Goal: Task Accomplishment & Management: Use online tool/utility

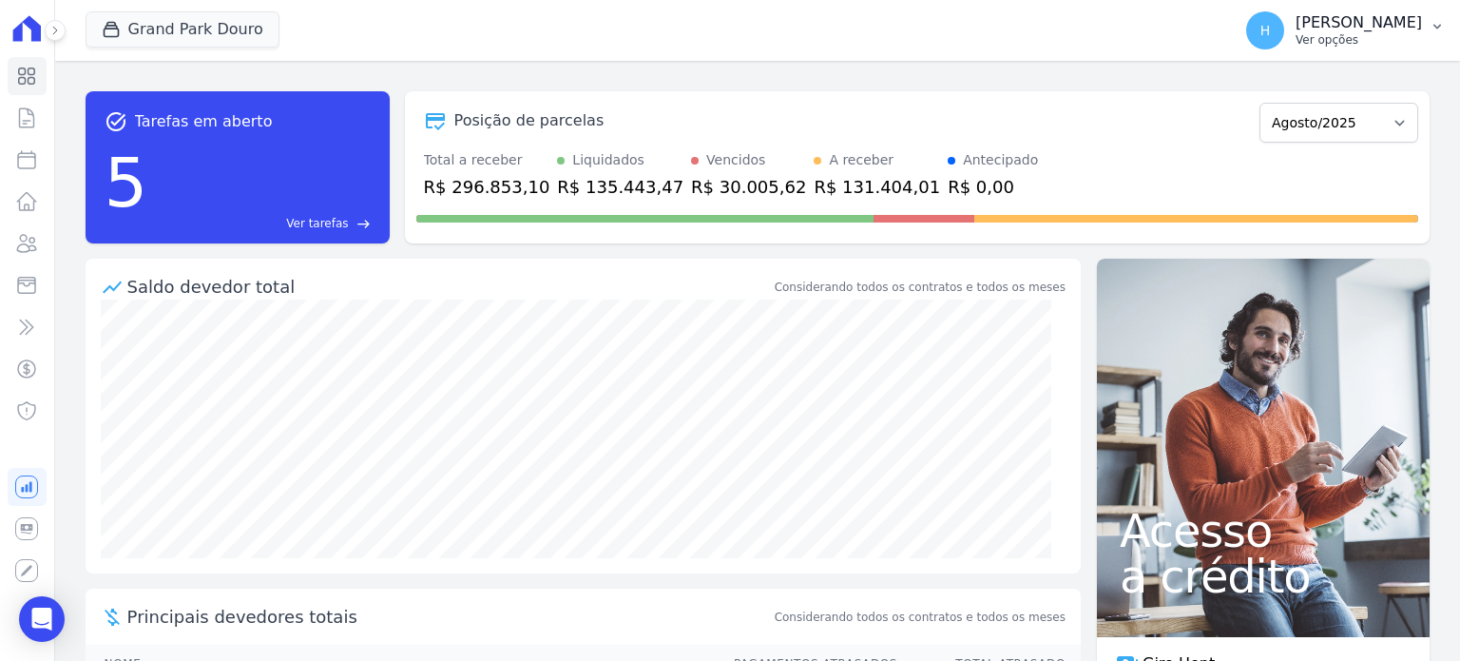
click at [1419, 33] on p "Ver opções" at bounding box center [1358, 39] width 126 height 15
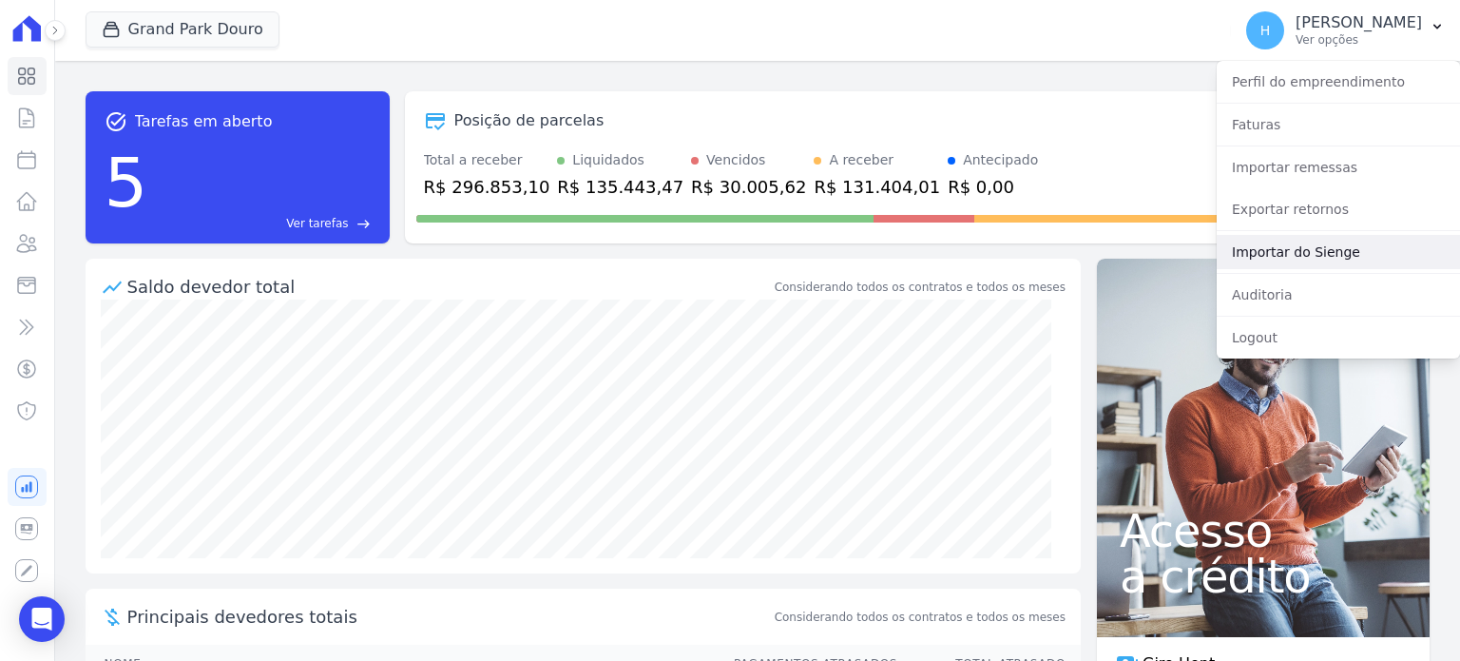
click at [1341, 255] on link "Importar do Sienge" at bounding box center [1338, 252] width 243 height 34
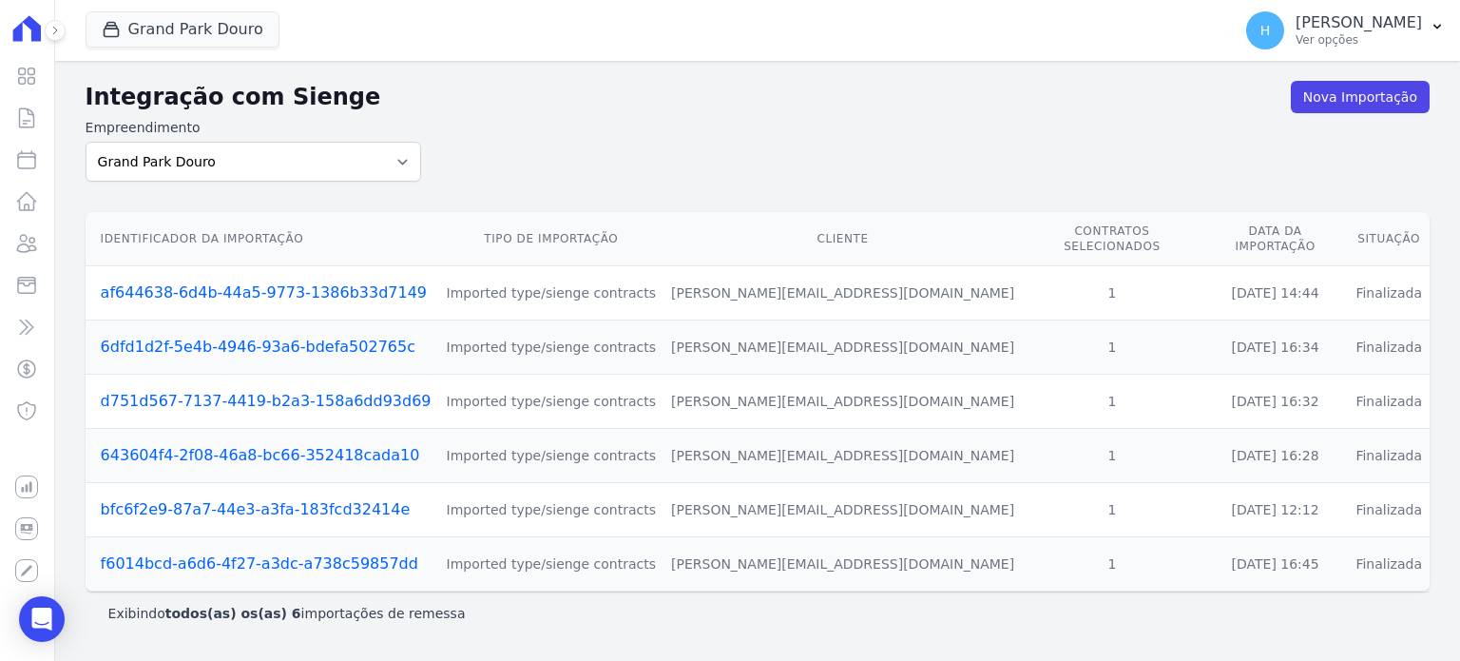
click at [230, 283] on link "af644638-6d4b-44a5-9773-1386b33d7149" at bounding box center [264, 292] width 326 height 18
click at [207, 337] on link "6dfd1d2f-5e4b-4946-93a6-bdefa502765c" at bounding box center [258, 346] width 315 height 18
click at [186, 392] on link "d751d567-7137-4419-b2a3-158a6dd93d69" at bounding box center [266, 401] width 331 height 18
click at [198, 500] on link "bfc6f2e9-87a7-44e3-a3fa-183fcd32414e" at bounding box center [256, 509] width 310 height 18
click at [203, 554] on link "f6014bcd-a6d6-4f27-a3dc-a738c59857dd" at bounding box center [259, 563] width 317 height 18
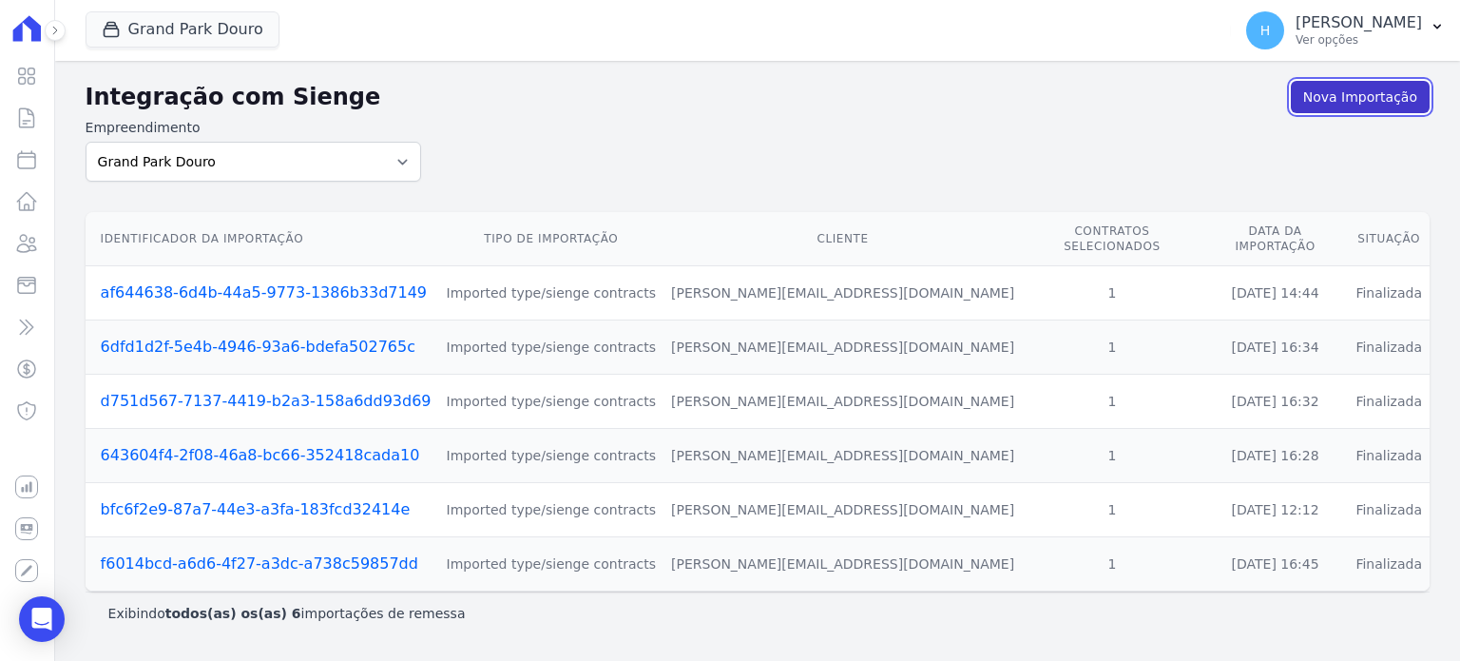
click at [1391, 106] on link "Nova Importação" at bounding box center [1360, 97] width 139 height 32
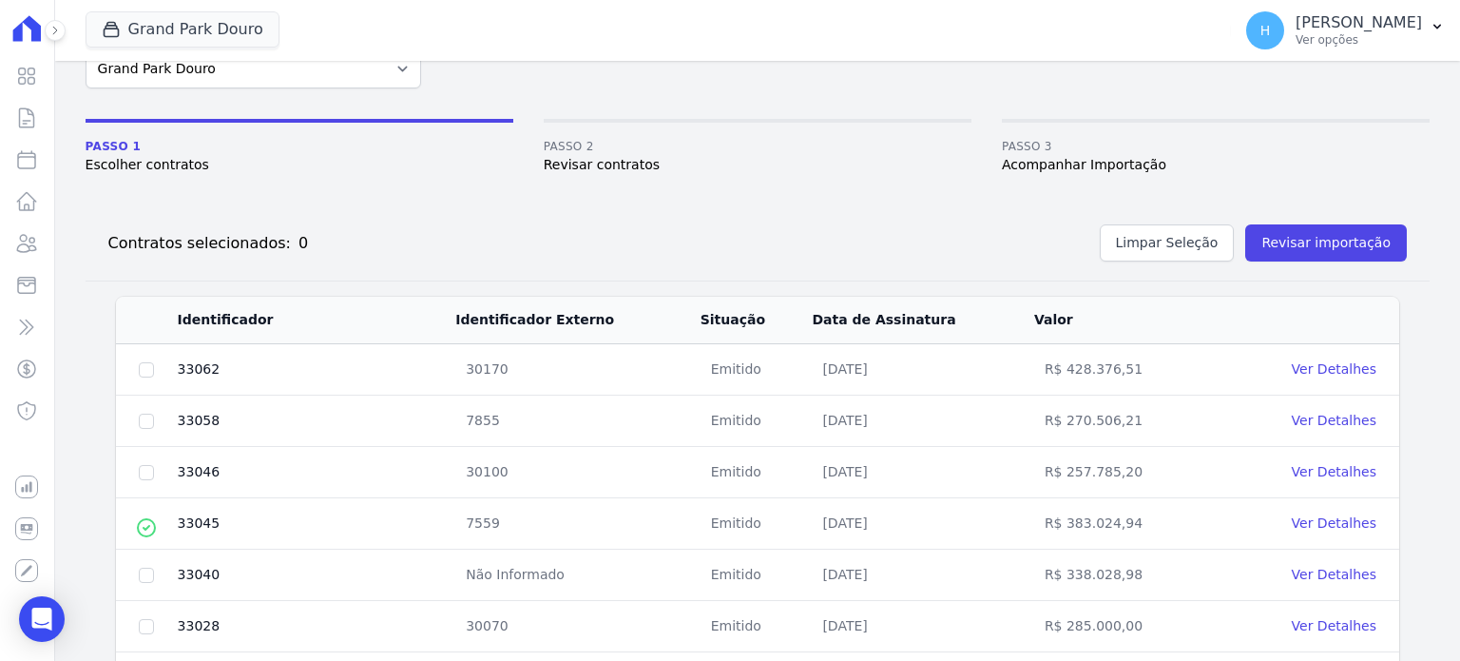
scroll to position [300, 0]
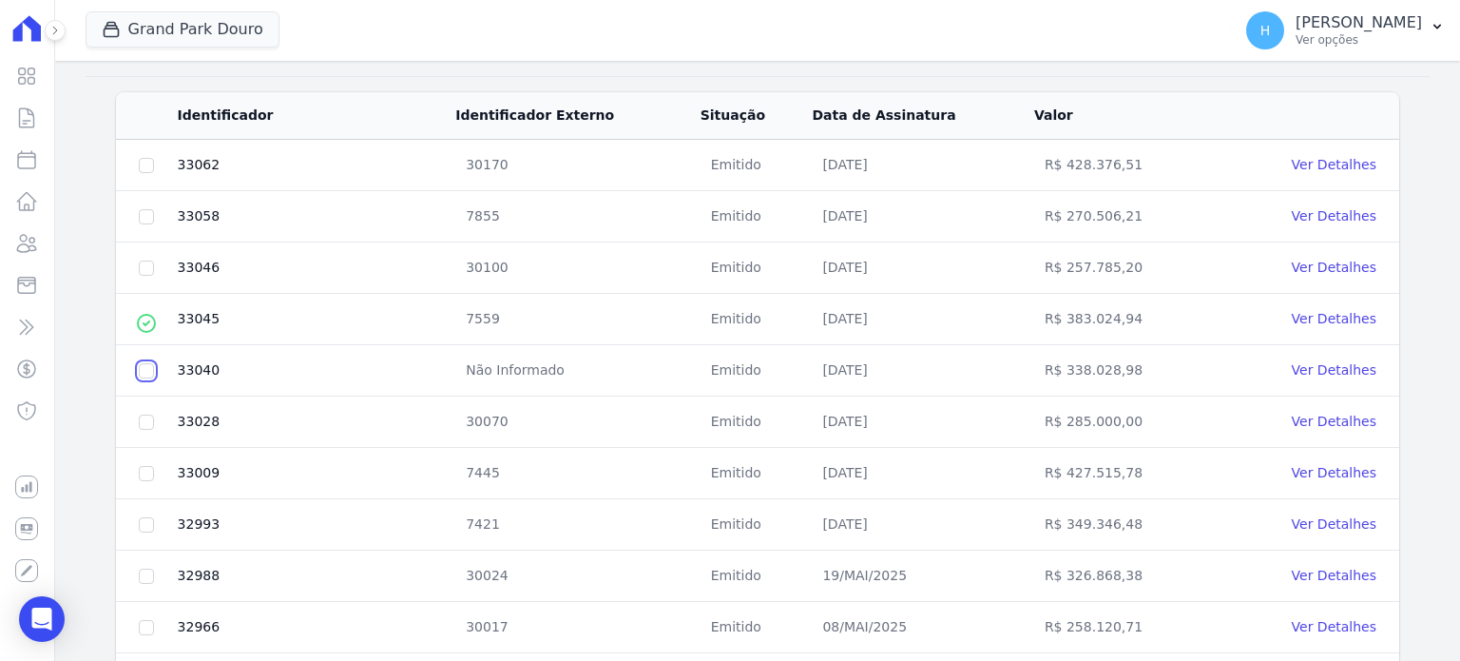
click at [144, 368] on input "checkbox" at bounding box center [146, 370] width 15 height 15
checkbox input "true"
click at [1334, 366] on link "Ver Detalhes" at bounding box center [1334, 369] width 85 height 15
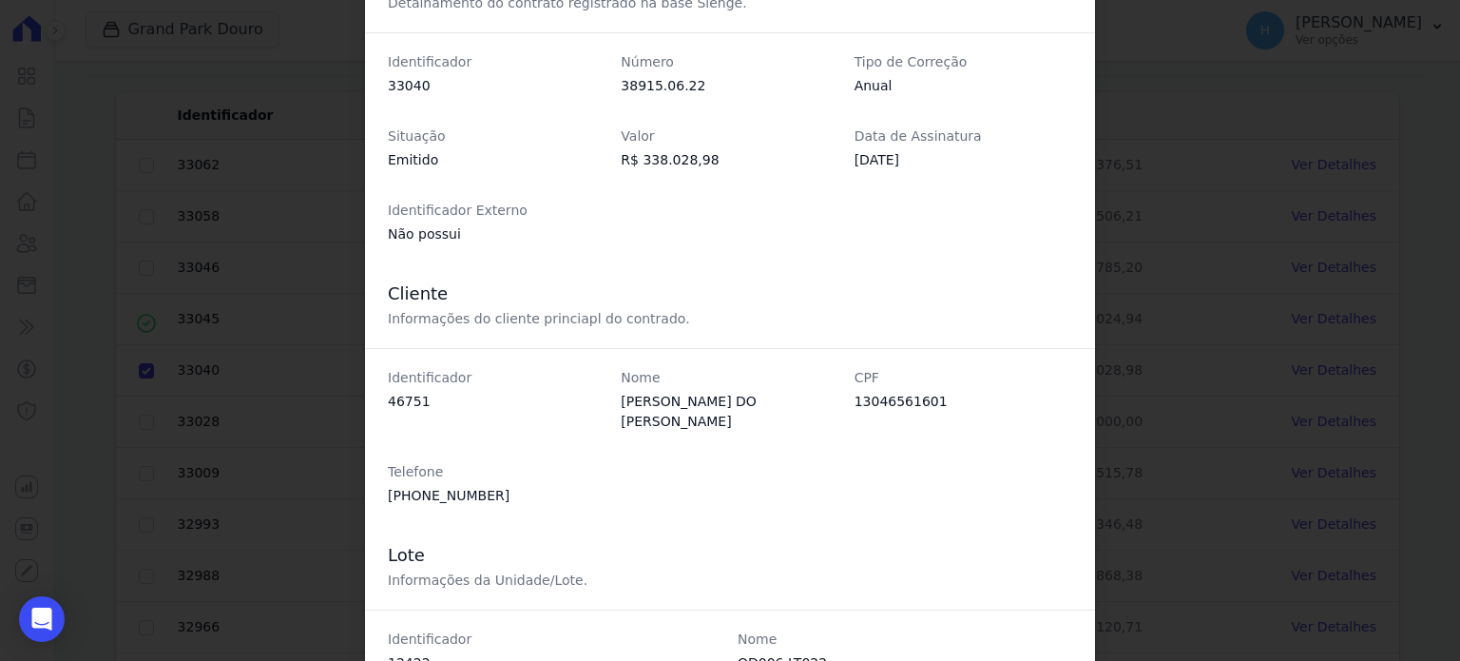
scroll to position [95, 0]
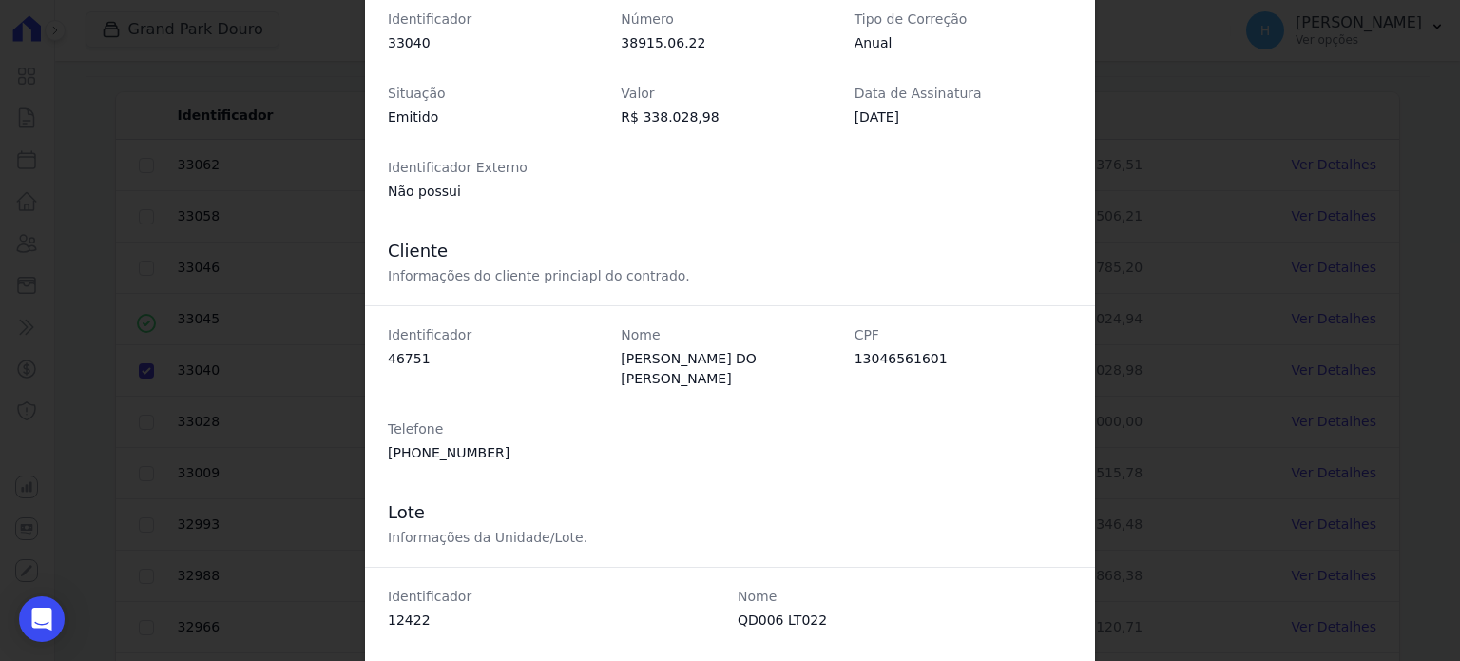
click at [1076, 337] on div "Identificador 46751 Nome PEDRO HENRIQUE DO CARMO SOUZA RAMOS CPF 13046561601 Te…" at bounding box center [730, 393] width 730 height 177
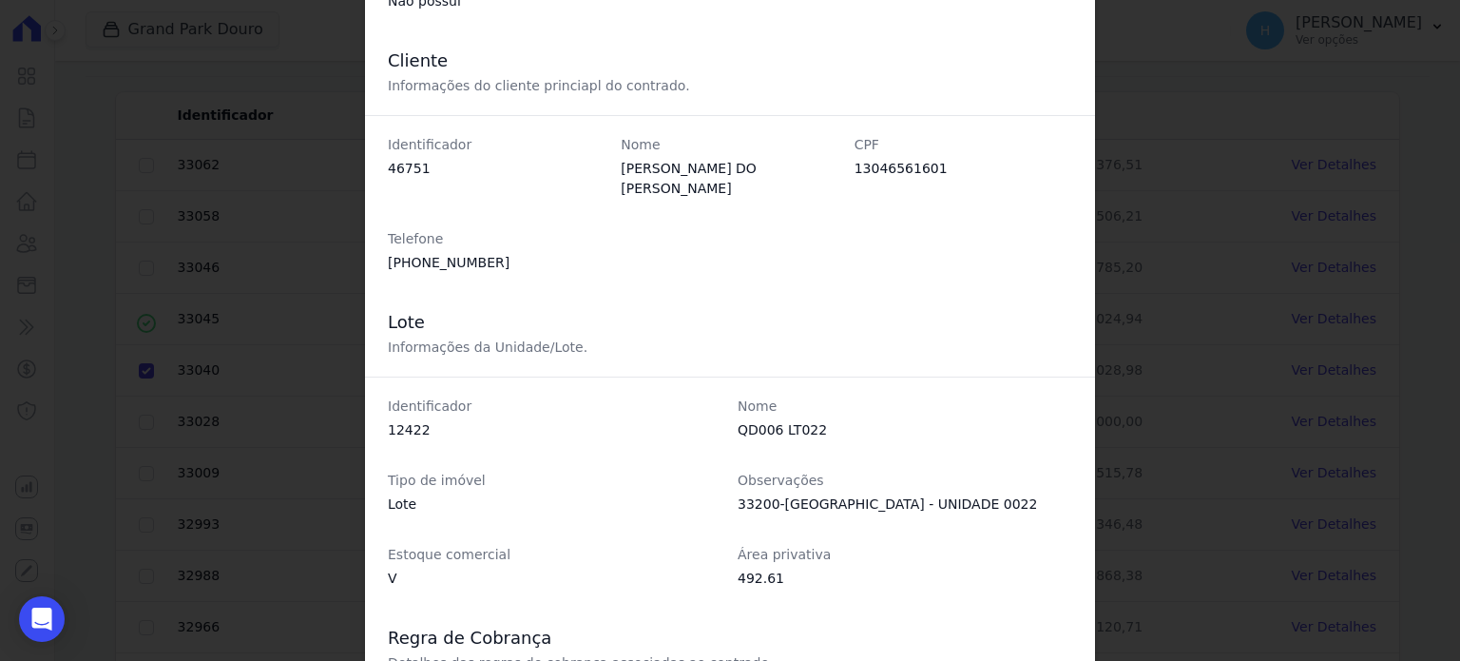
scroll to position [574, 0]
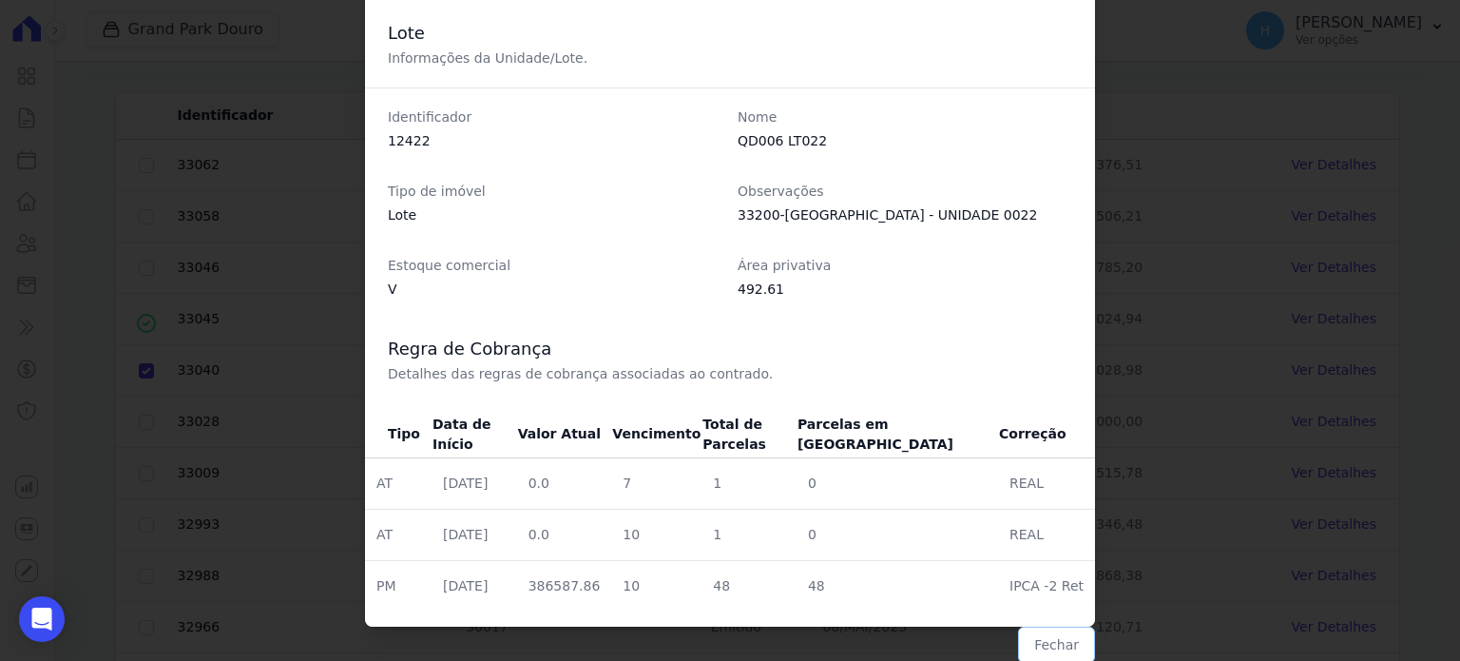
drag, startPoint x: 1057, startPoint y: 647, endPoint x: 1279, endPoint y: 482, distance: 277.2
click at [1055, 647] on button "Fechar" at bounding box center [1056, 644] width 77 height 36
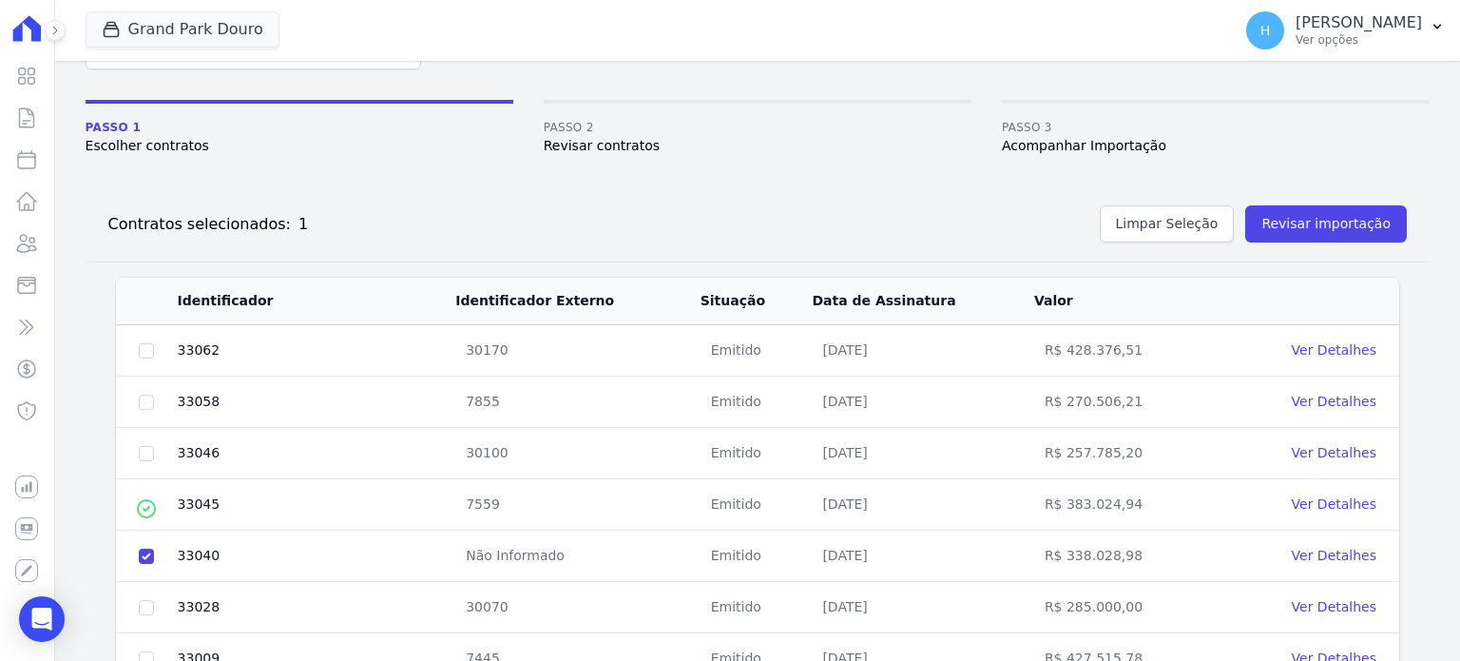
scroll to position [110, 0]
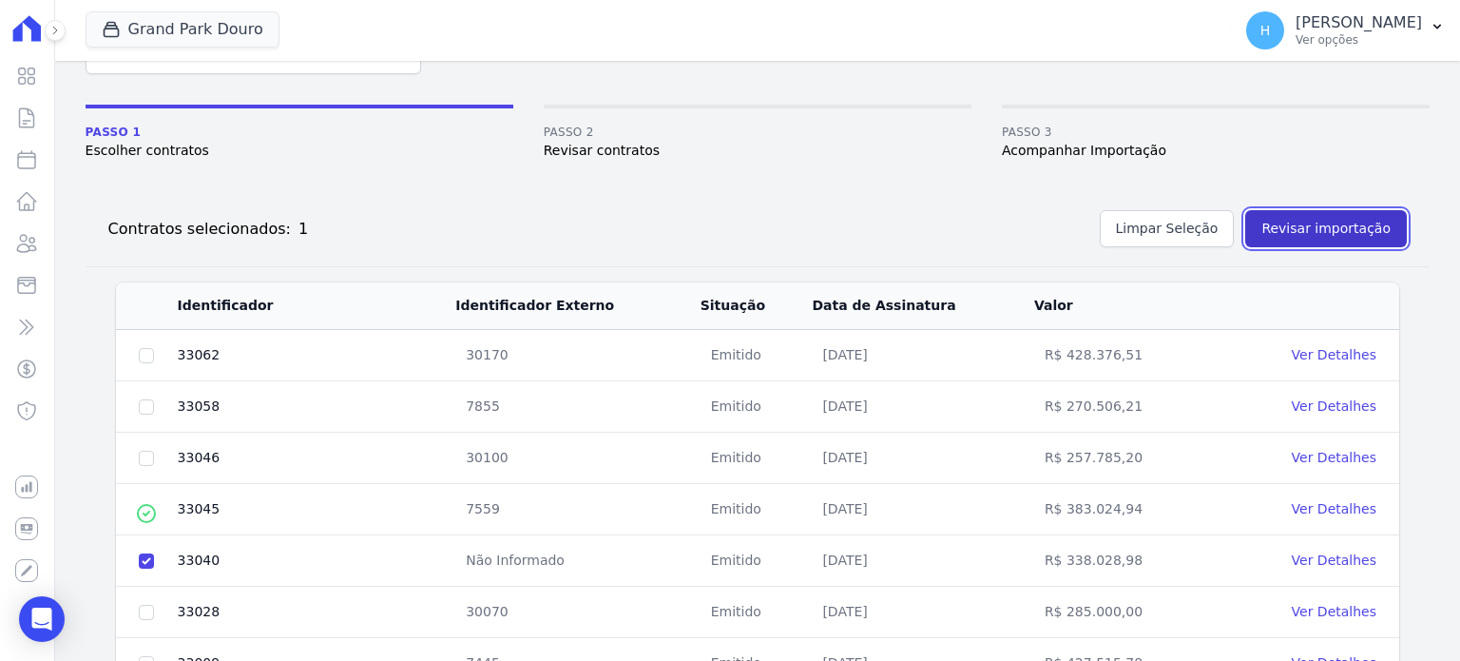
click at [1325, 229] on button "Revisar importação" at bounding box center [1326, 228] width 162 height 37
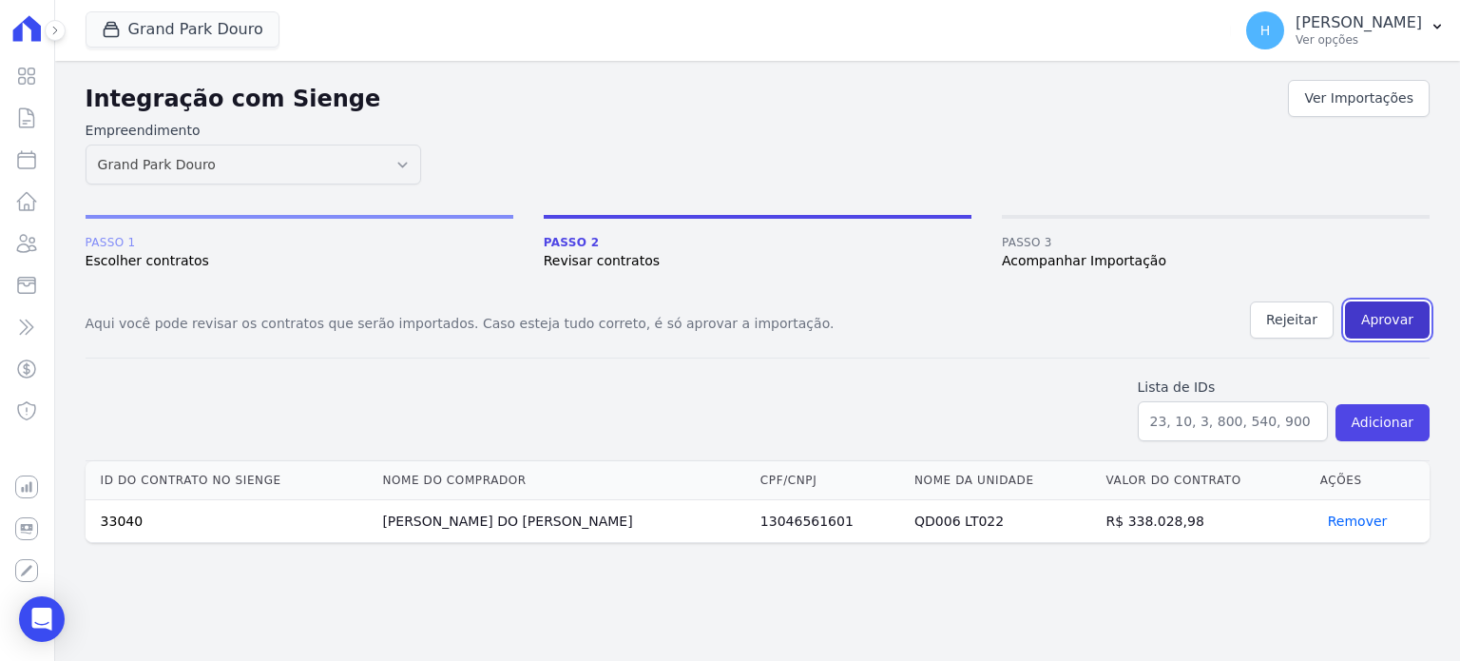
click at [1412, 318] on button "Aprovar" at bounding box center [1387, 319] width 85 height 37
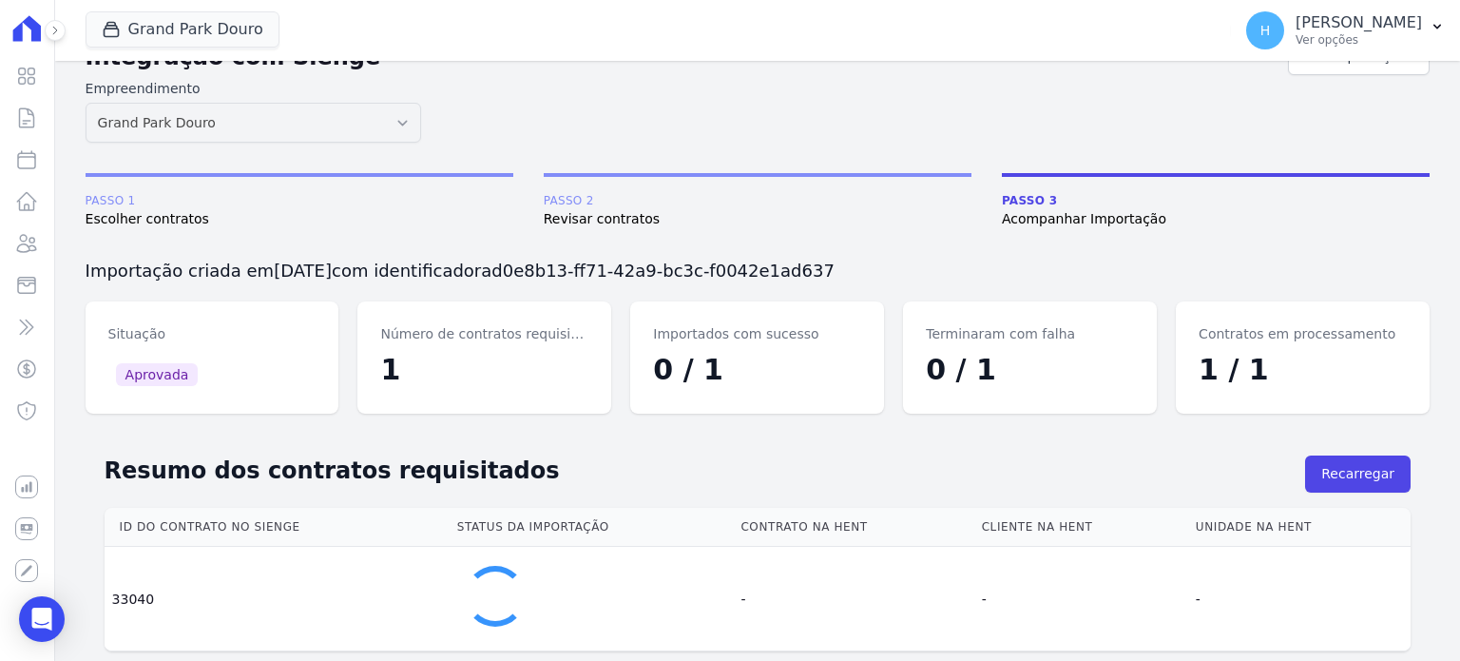
scroll to position [64, 0]
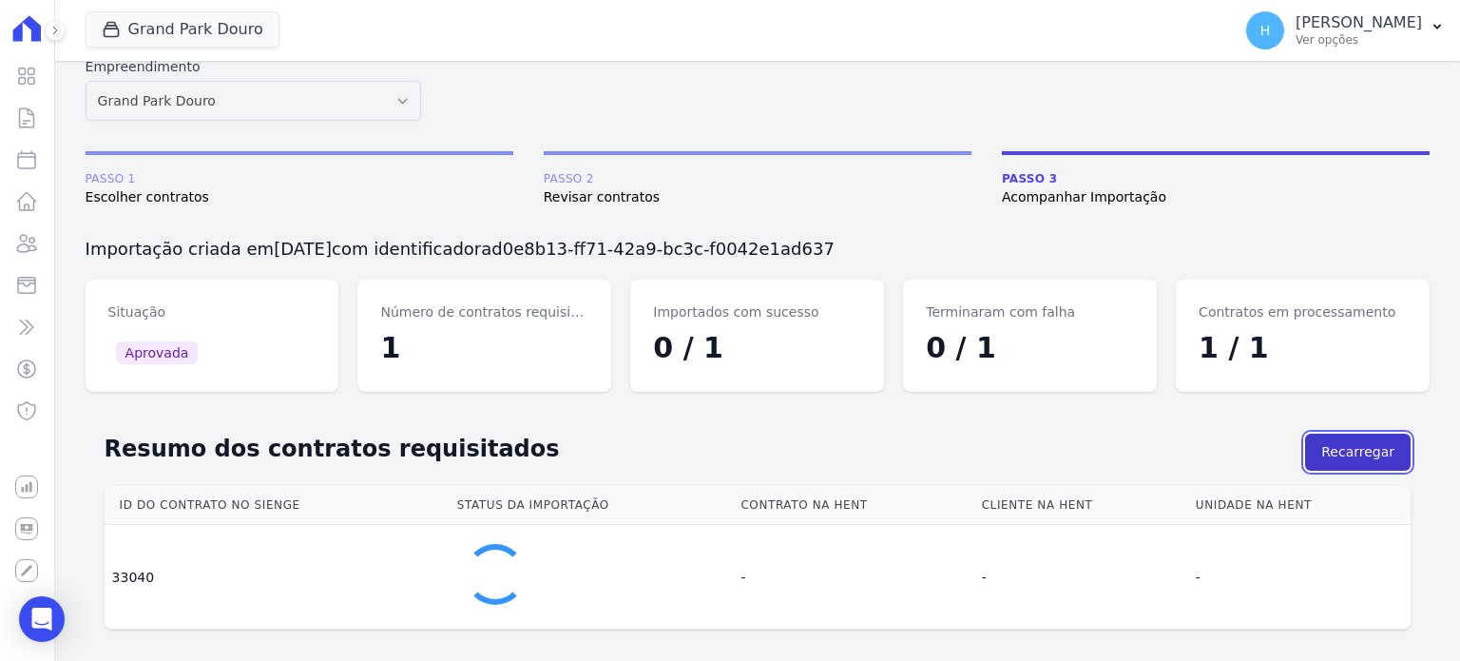
click at [1372, 444] on button "Recarregar" at bounding box center [1358, 451] width 106 height 37
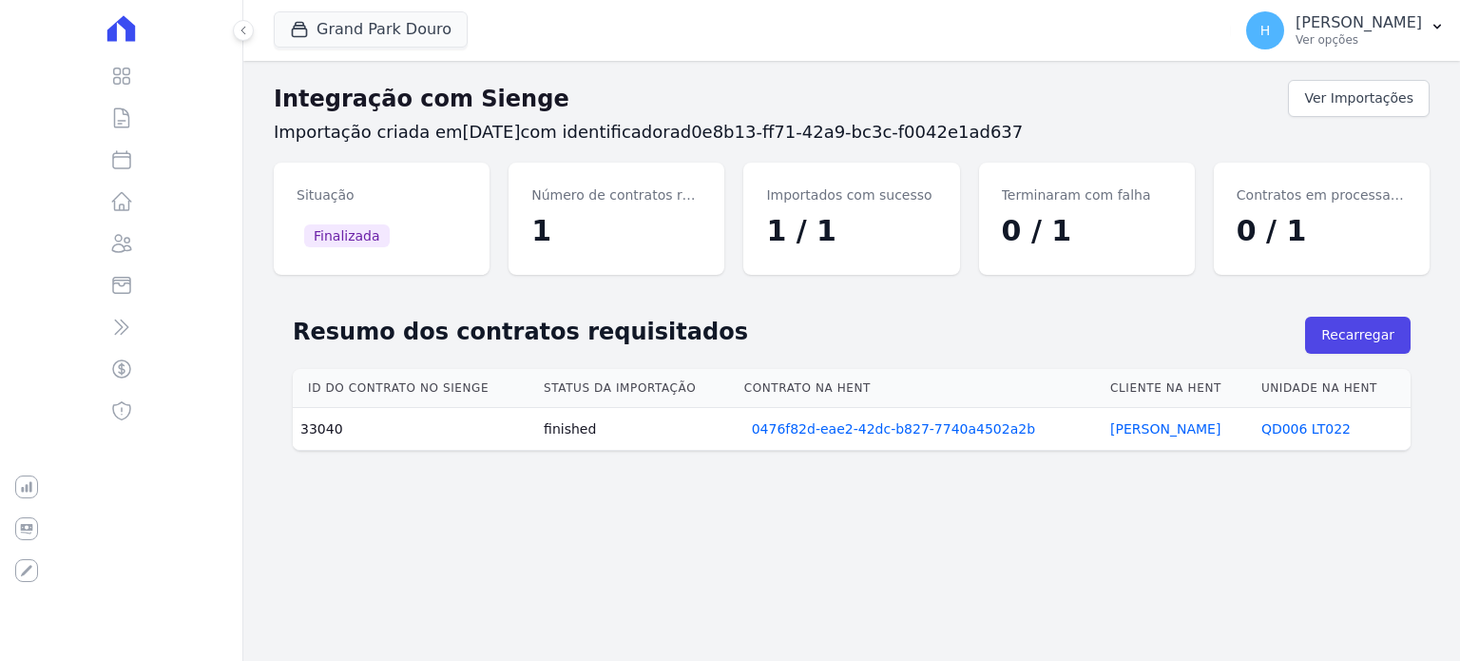
scroll to position [0, 0]
click at [132, 232] on icon at bounding box center [121, 243] width 23 height 23
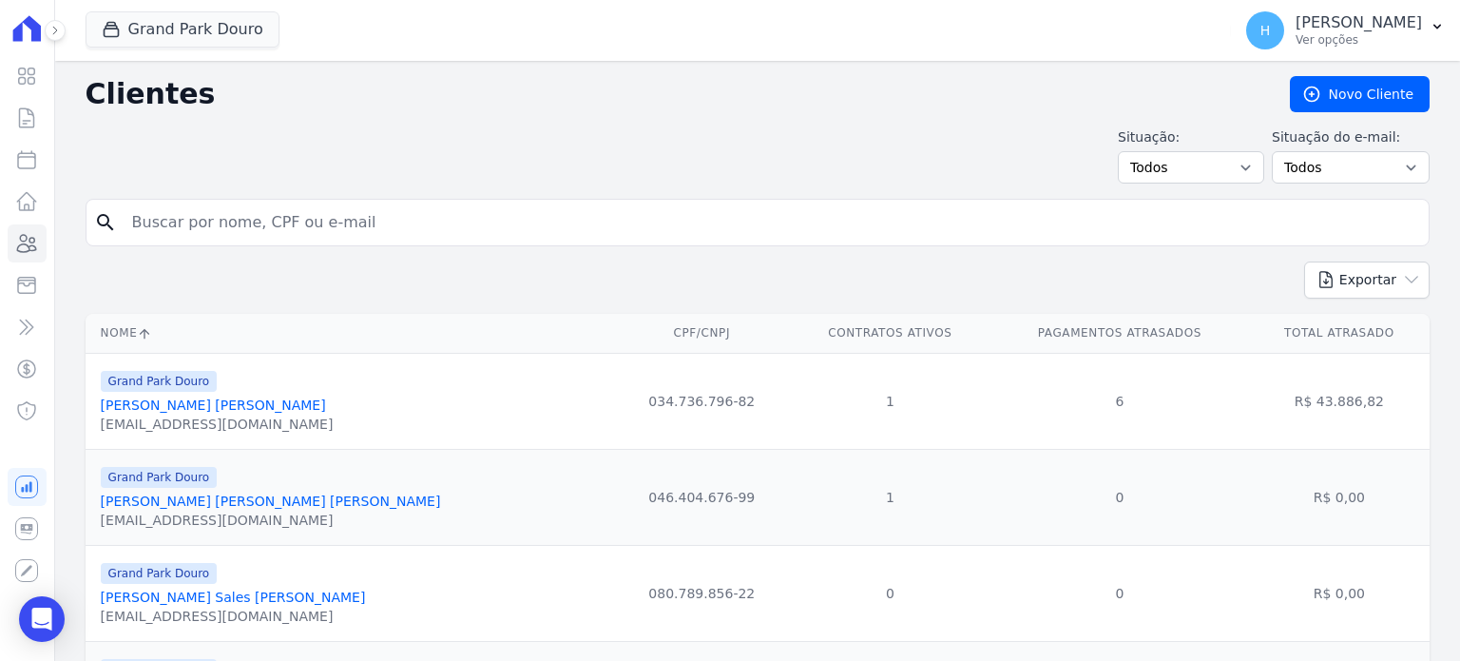
click at [213, 208] on input "search" at bounding box center [771, 222] width 1300 height 38
paste input "[PERSON_NAME] DO [PERSON_NAME]"
type input "[PERSON_NAME] DO [PERSON_NAME]"
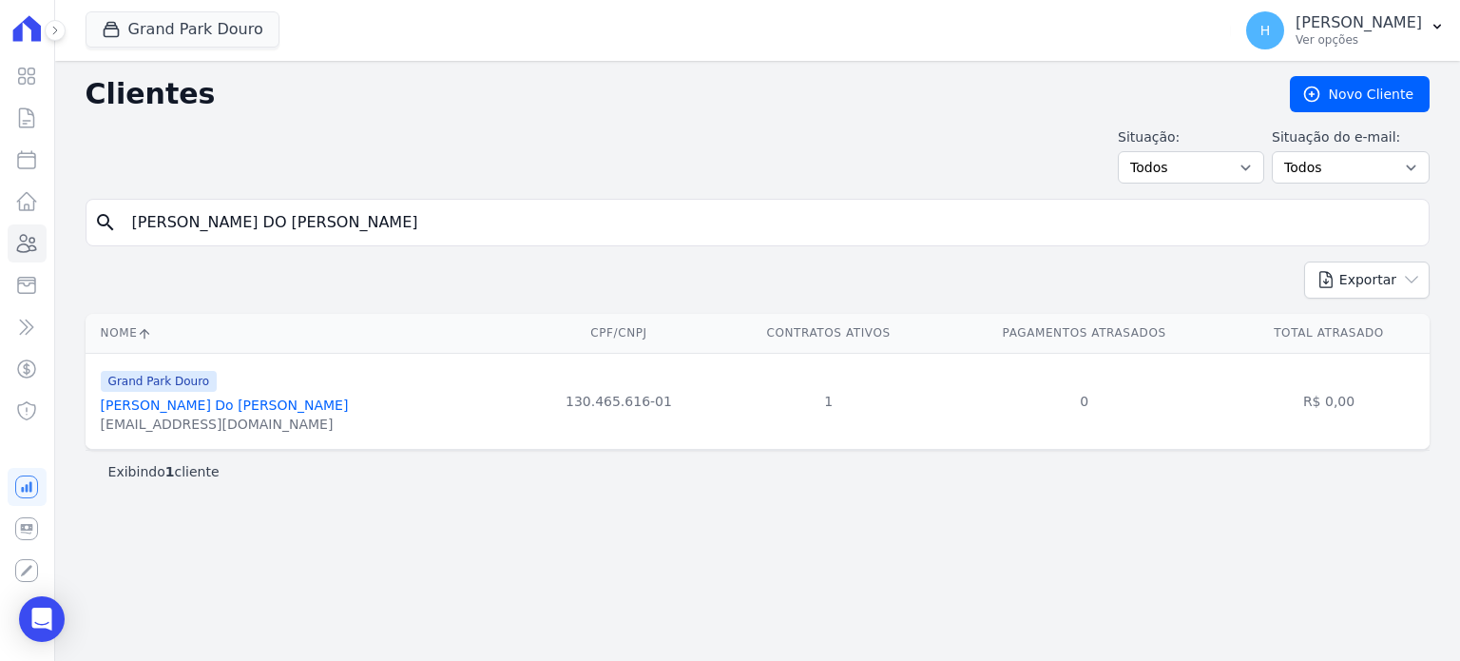
click at [297, 412] on link "Pedro Henrique Do Carmo Souza Ramos" at bounding box center [225, 404] width 248 height 15
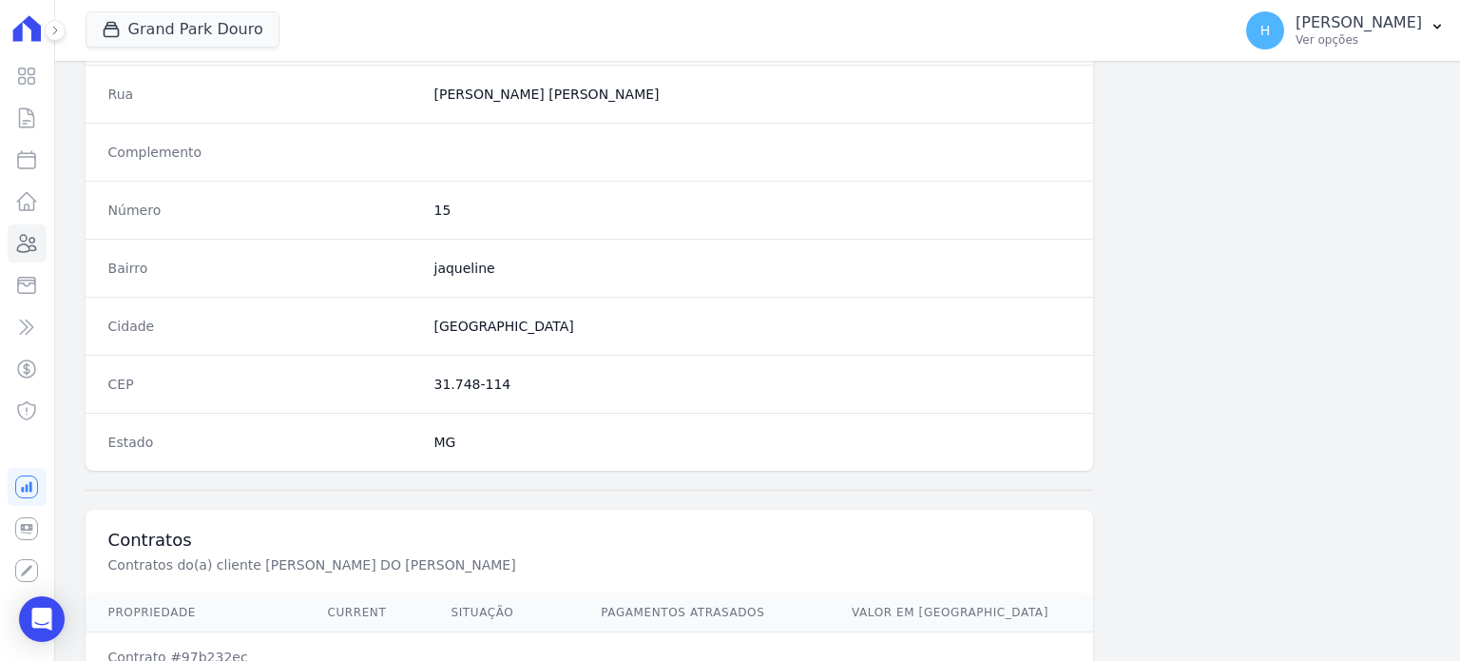
scroll to position [1199, 0]
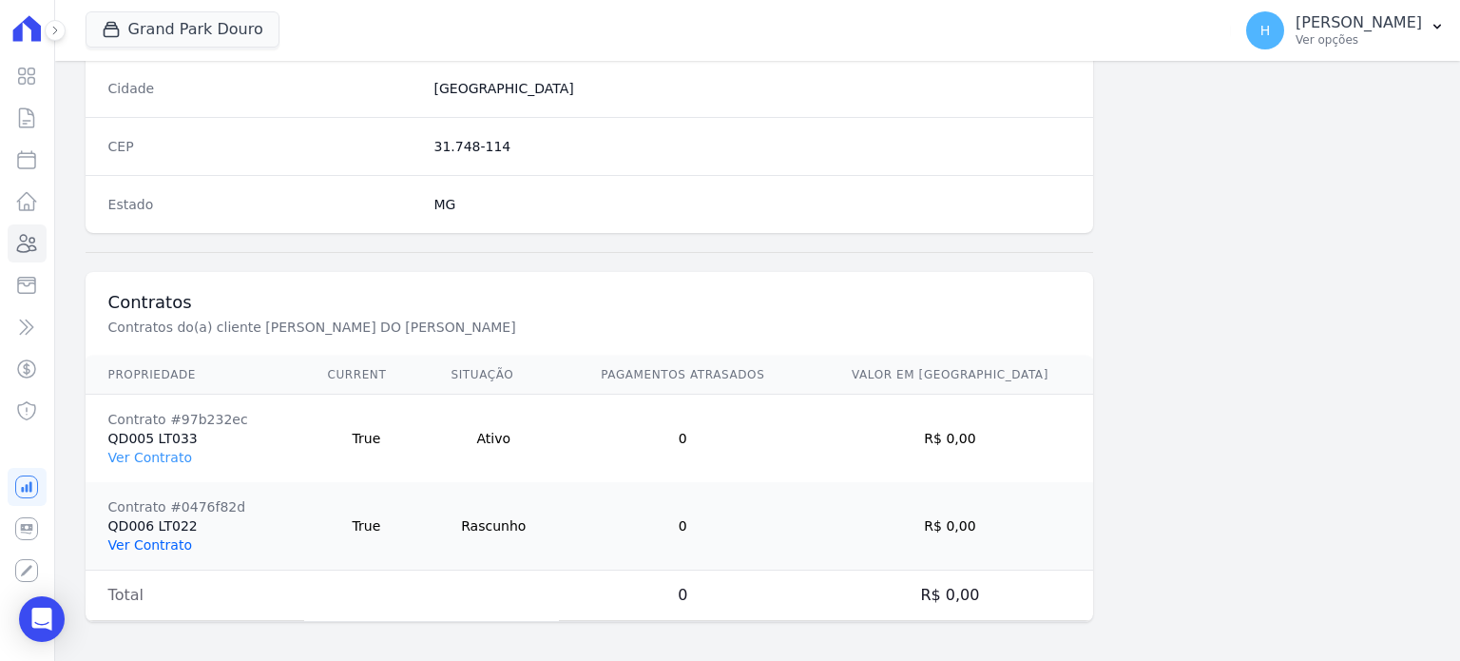
click at [151, 537] on link "Ver Contrato" at bounding box center [150, 544] width 84 height 15
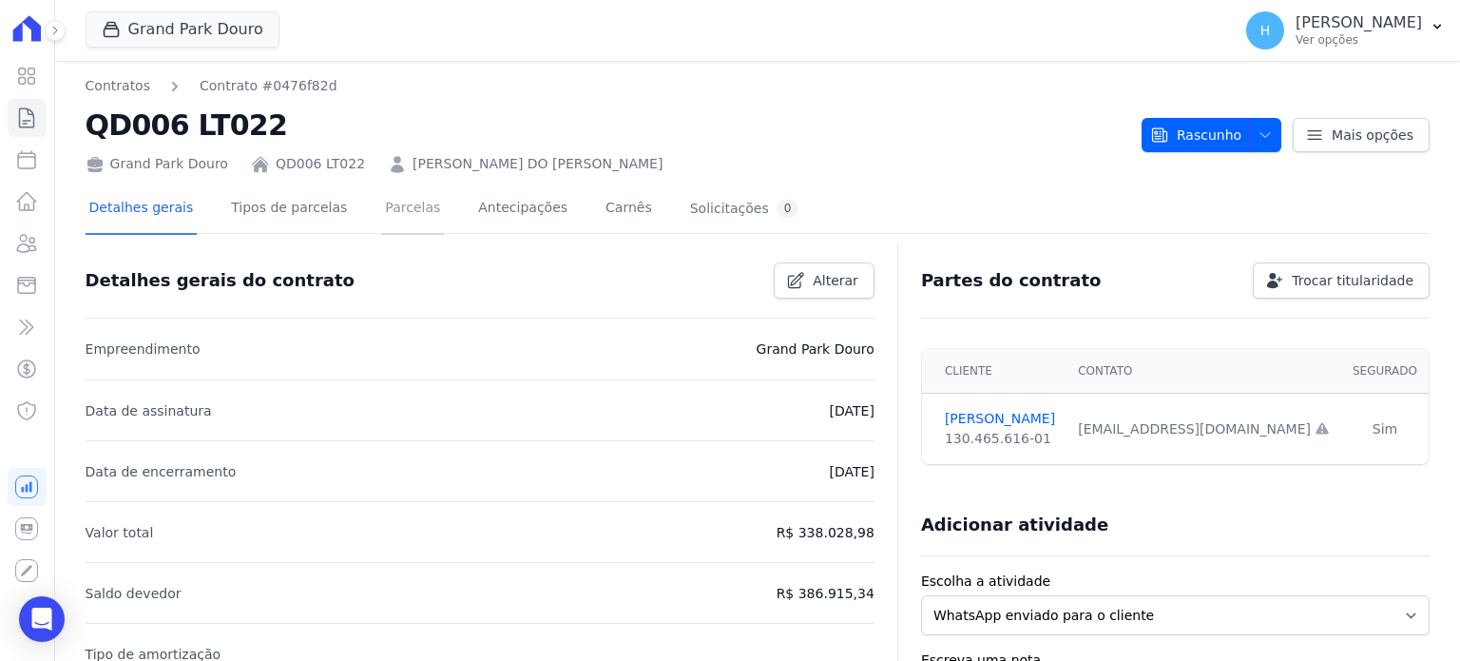
click at [381, 222] on link "Parcelas" at bounding box center [412, 209] width 63 height 50
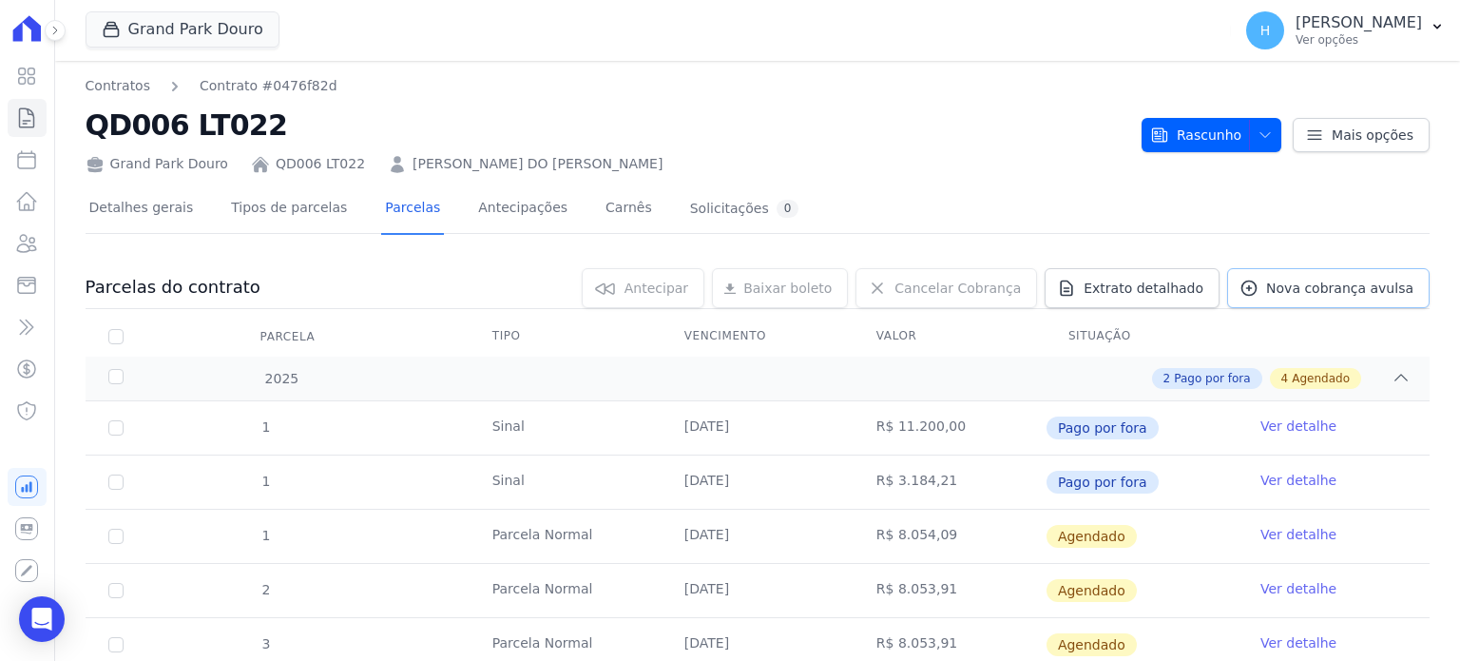
click at [1341, 288] on span "Nova cobrança avulsa" at bounding box center [1339, 287] width 147 height 19
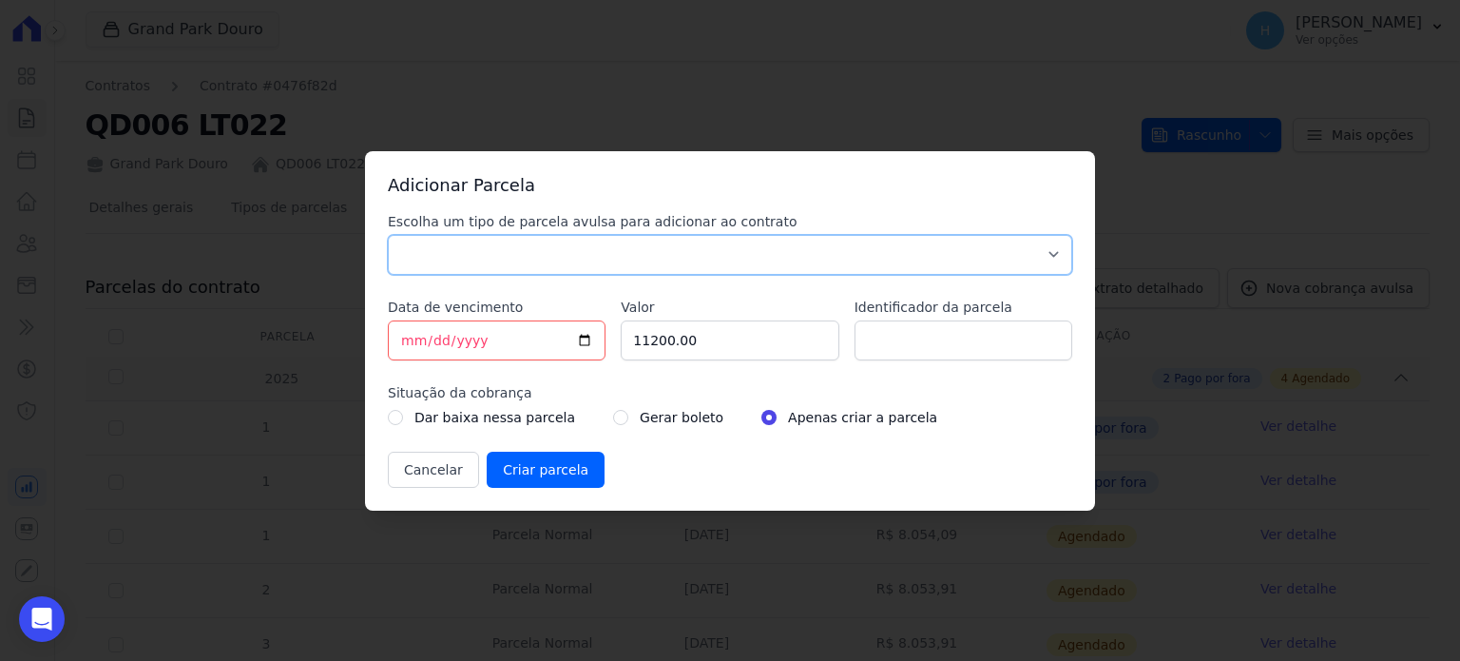
click at [450, 254] on select "Parcela Normal Sinal Caução Intercalada Chaves Pré Chaves Pós Chaves Taxas Quit…" at bounding box center [730, 255] width 684 height 40
select select "others"
click at [388, 235] on select "Parcela Normal Sinal Caução Intercalada Chaves Pré Chaves Pós Chaves Taxas Quit…" at bounding box center [730, 255] width 684 height 40
click at [411, 336] on input "[DATE]" at bounding box center [497, 340] width 218 height 40
type input "2025-08-29"
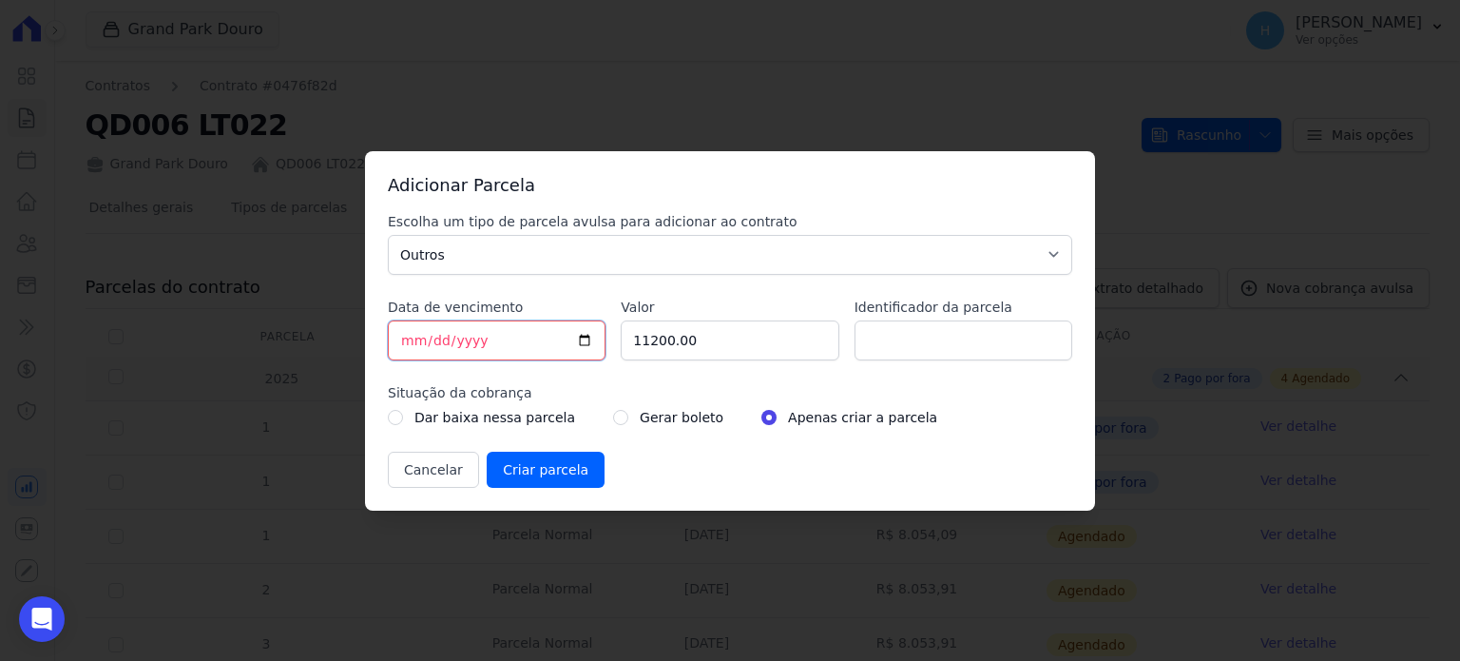
type input "2025-08-29"
drag, startPoint x: 560, startPoint y: 330, endPoint x: 408, endPoint y: 342, distance: 152.6
click at [364, 313] on div "Adicionar Parcela Escolha um tipo de parcela avulsa para adicionar ao contrato …" at bounding box center [730, 330] width 1460 height 661
click at [719, 336] on input "28558.06" at bounding box center [730, 340] width 218 height 40
type input "28558.05"
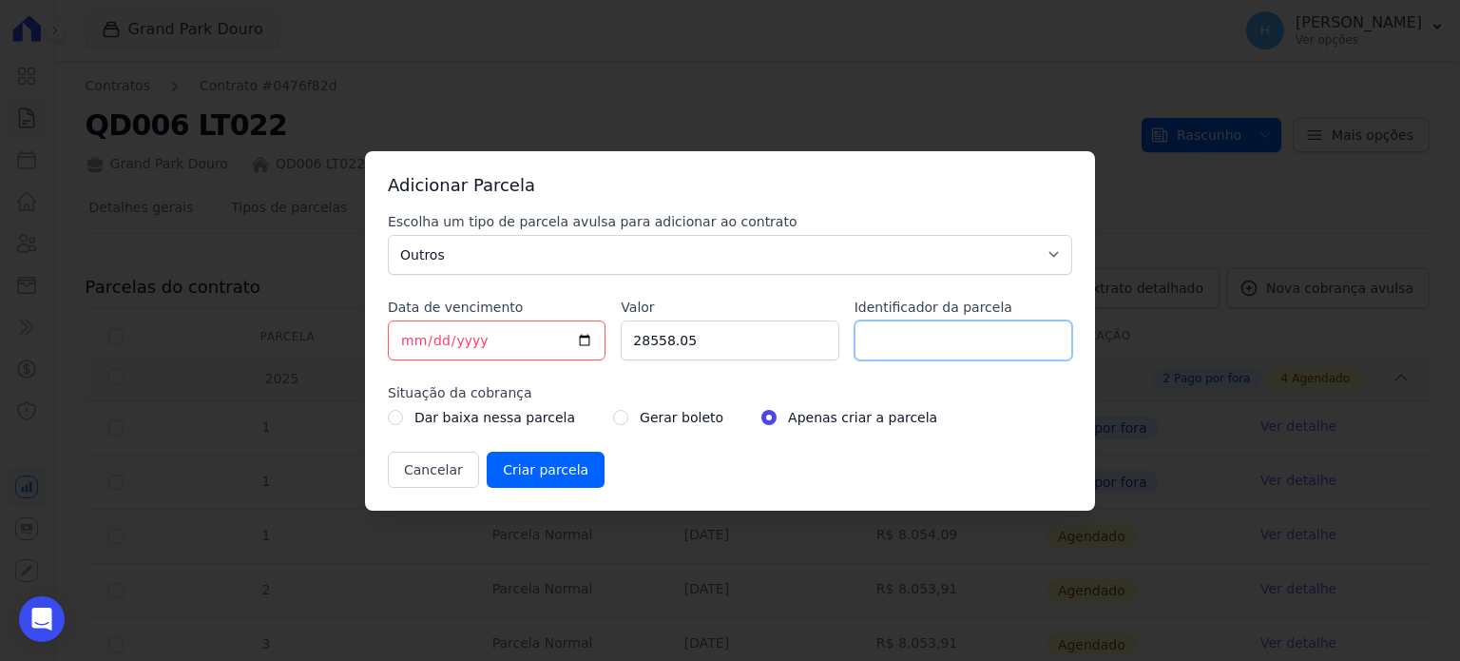
click at [980, 345] on input "Identificador da parcela" at bounding box center [963, 340] width 218 height 40
type input "0"
click at [510, 467] on input "Criar parcela" at bounding box center [546, 469] width 118 height 36
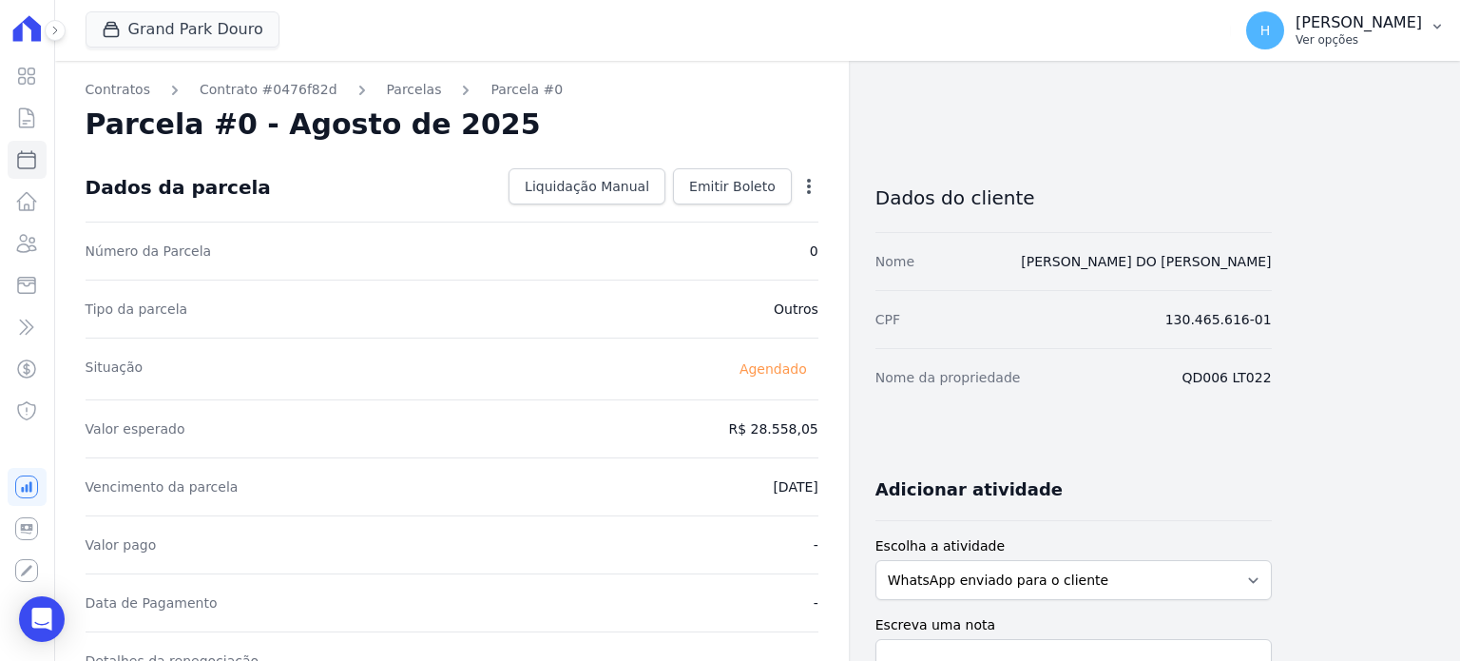
click at [1407, 41] on p "Ver opções" at bounding box center [1358, 39] width 126 height 15
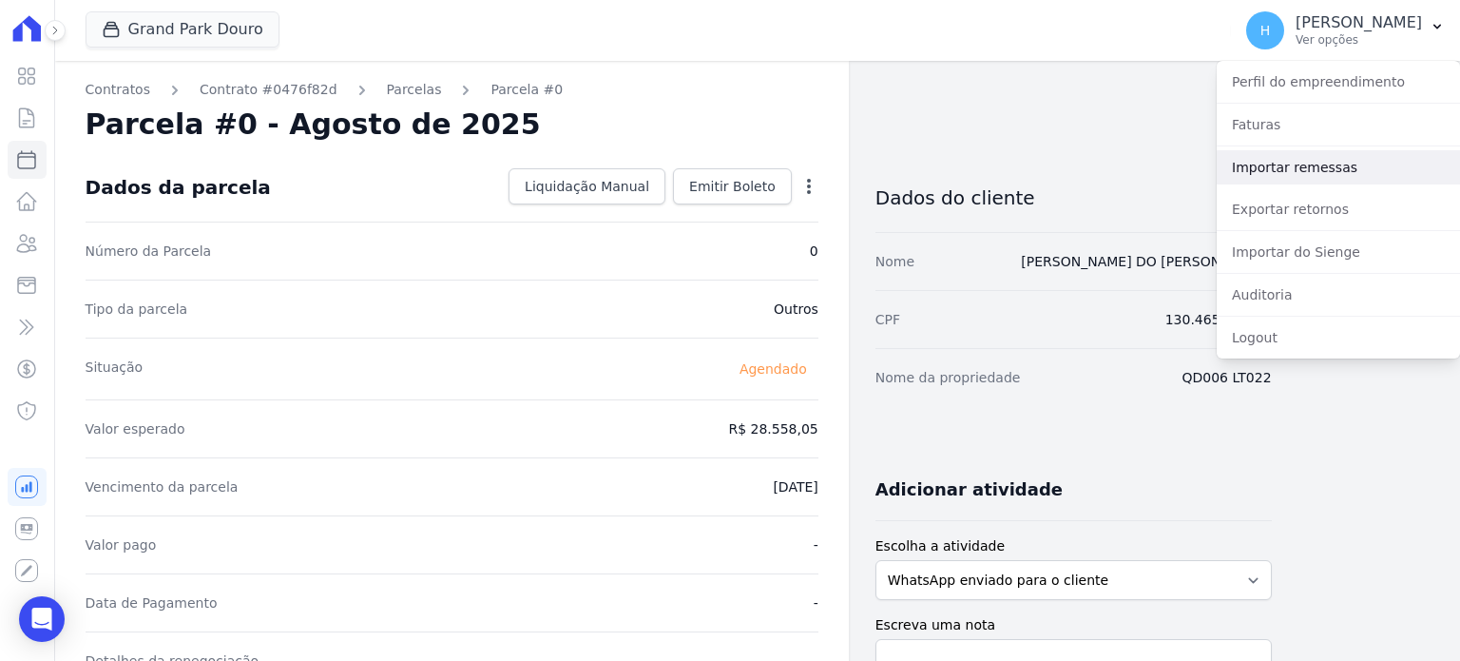
click at [1306, 176] on link "Importar remessas" at bounding box center [1338, 167] width 243 height 34
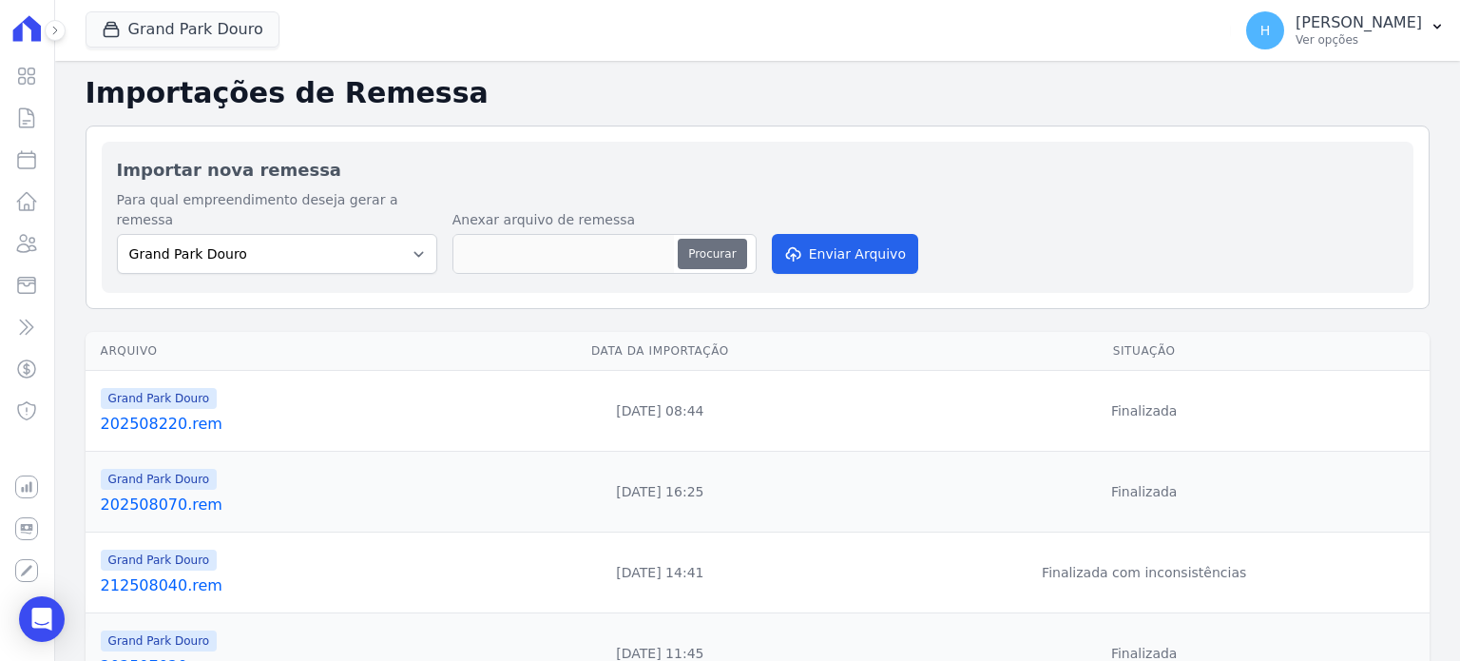
click at [717, 239] on button "Procurar" at bounding box center [712, 254] width 68 height 30
click at [703, 246] on button "Procurar" at bounding box center [712, 254] width 68 height 30
type input "202508270.rem"
click at [868, 234] on button "Enviar Arquivo" at bounding box center [845, 254] width 146 height 40
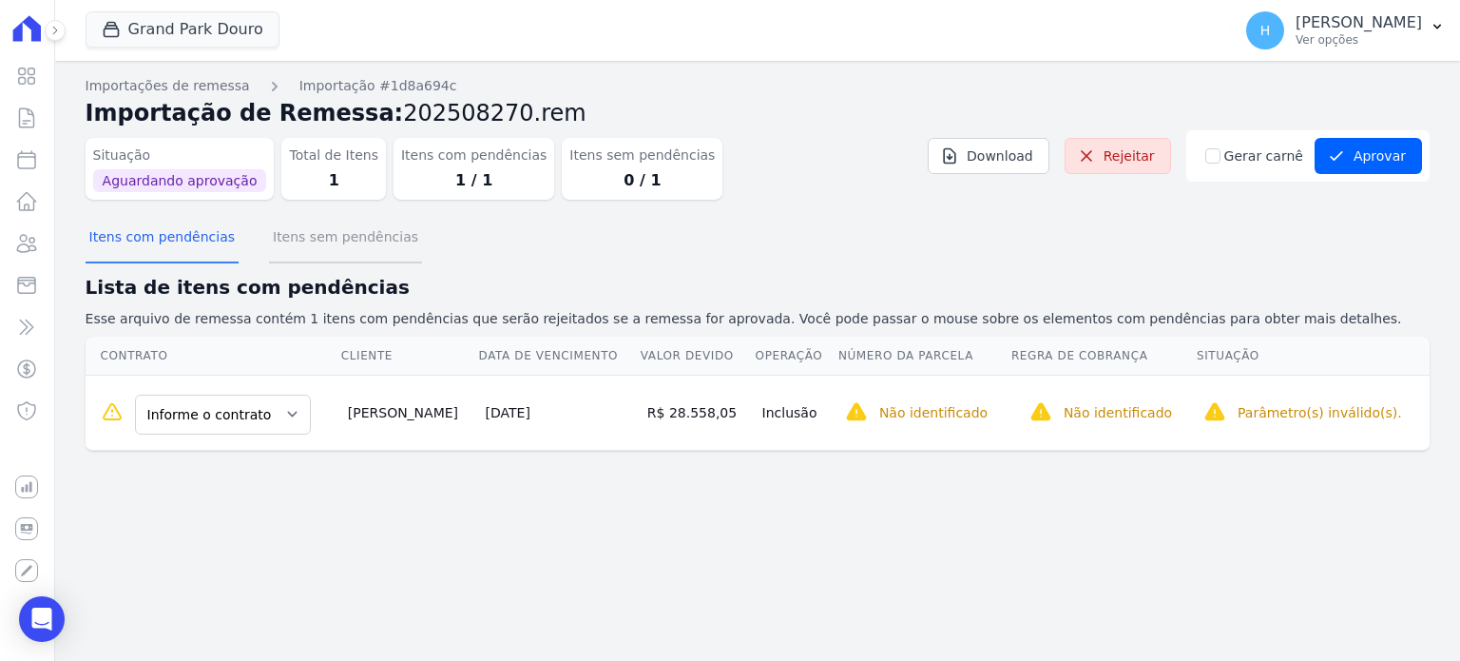
click at [311, 243] on button "Itens sem pendências" at bounding box center [345, 238] width 153 height 49
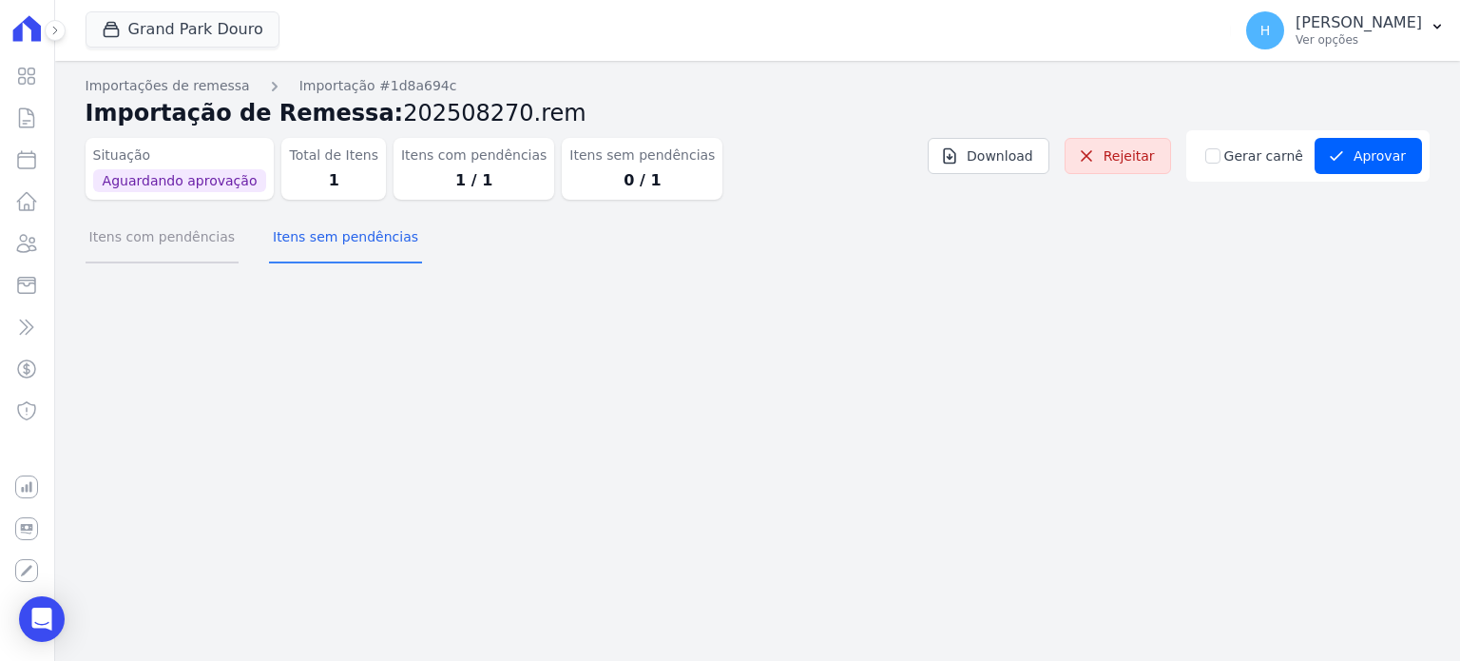
click at [143, 242] on button "Itens com pendências" at bounding box center [162, 238] width 153 height 49
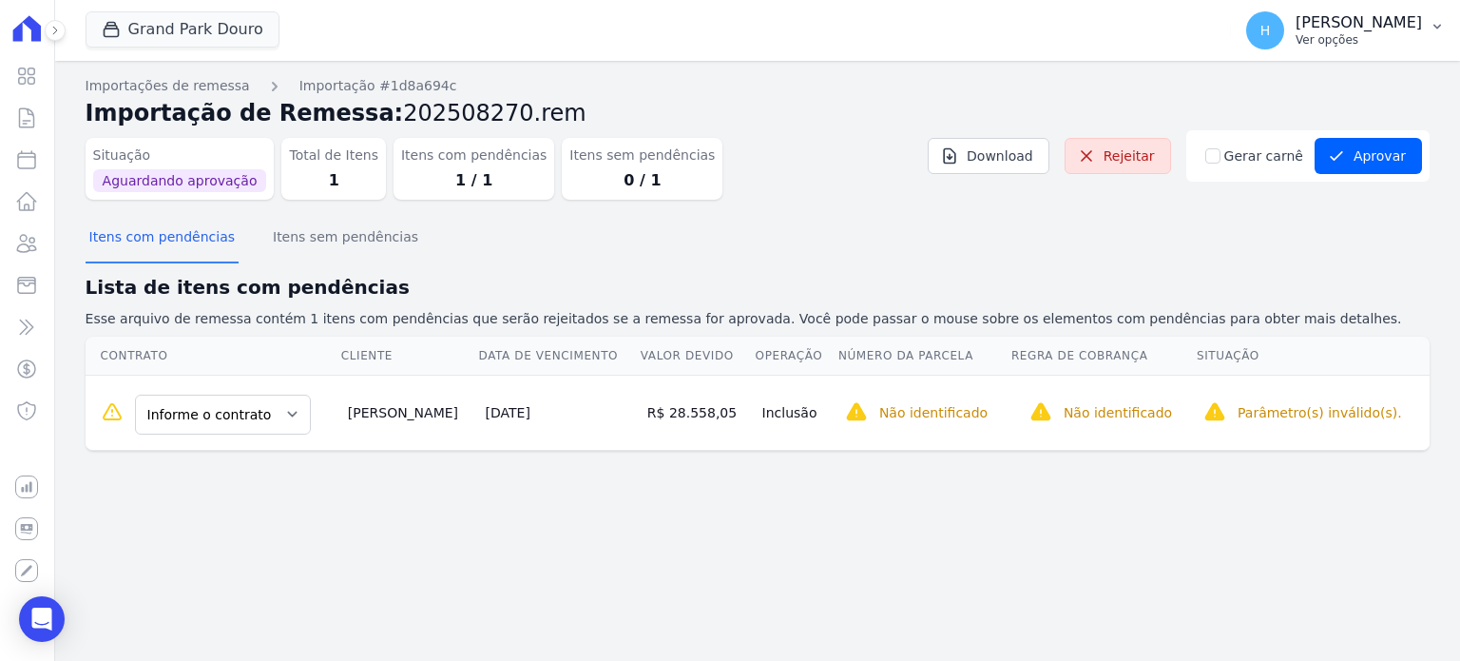
click at [1420, 21] on p "[PERSON_NAME]" at bounding box center [1358, 22] width 126 height 19
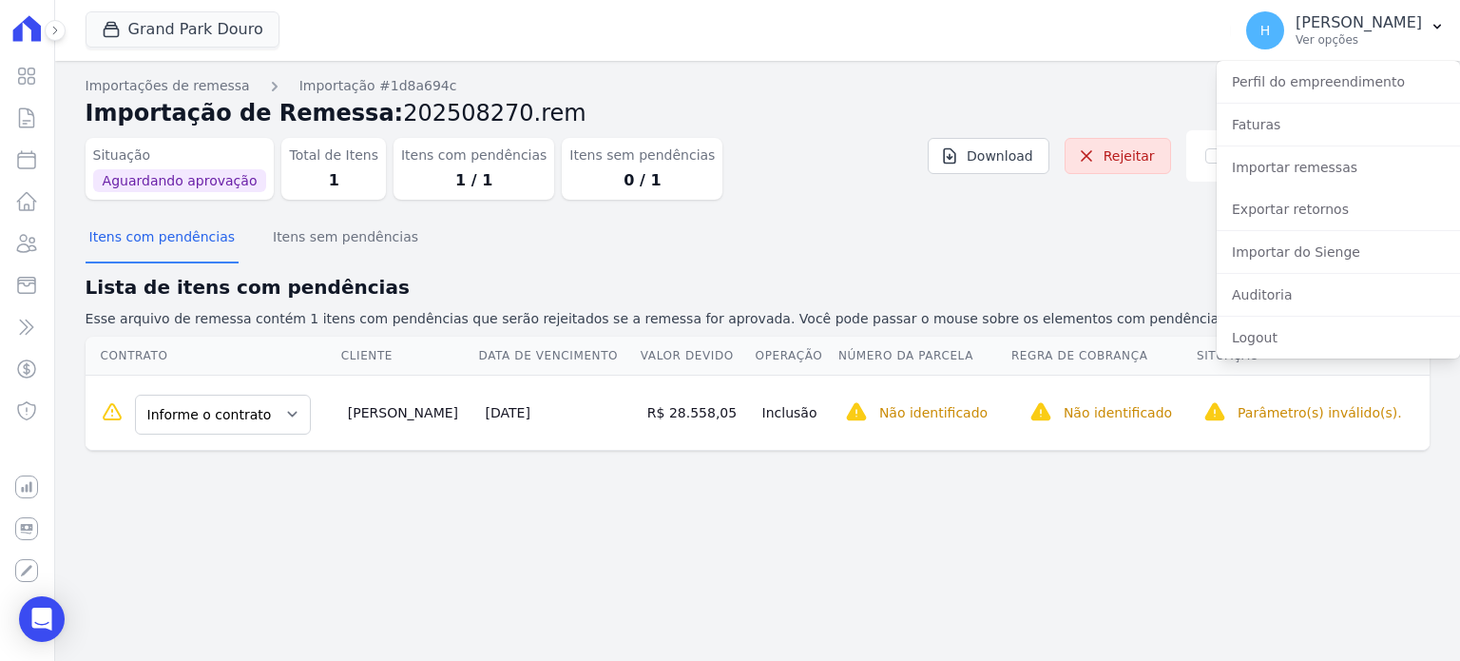
click at [768, 273] on h2 "Lista de itens com pendências" at bounding box center [758, 287] width 1344 height 29
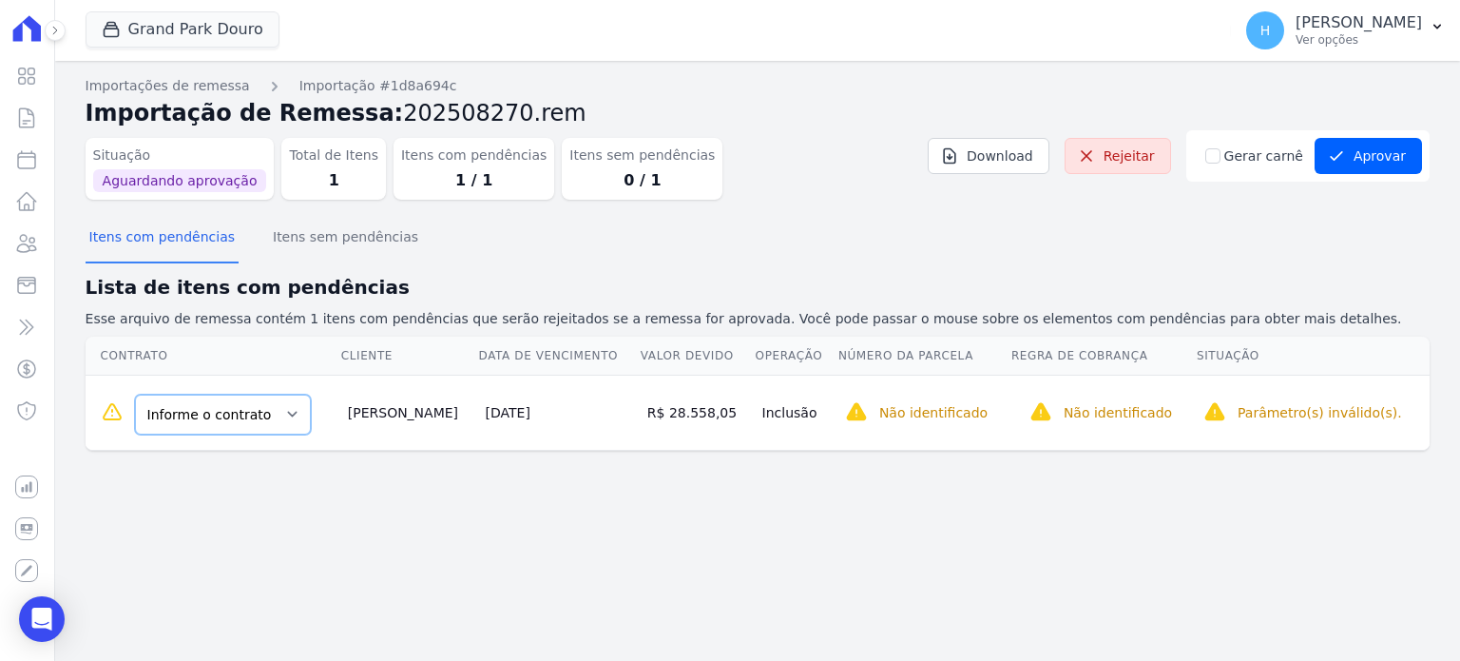
click at [281, 416] on select "Informe o contrato QD005 LT033 QD006 LT022" at bounding box center [223, 414] width 176 height 40
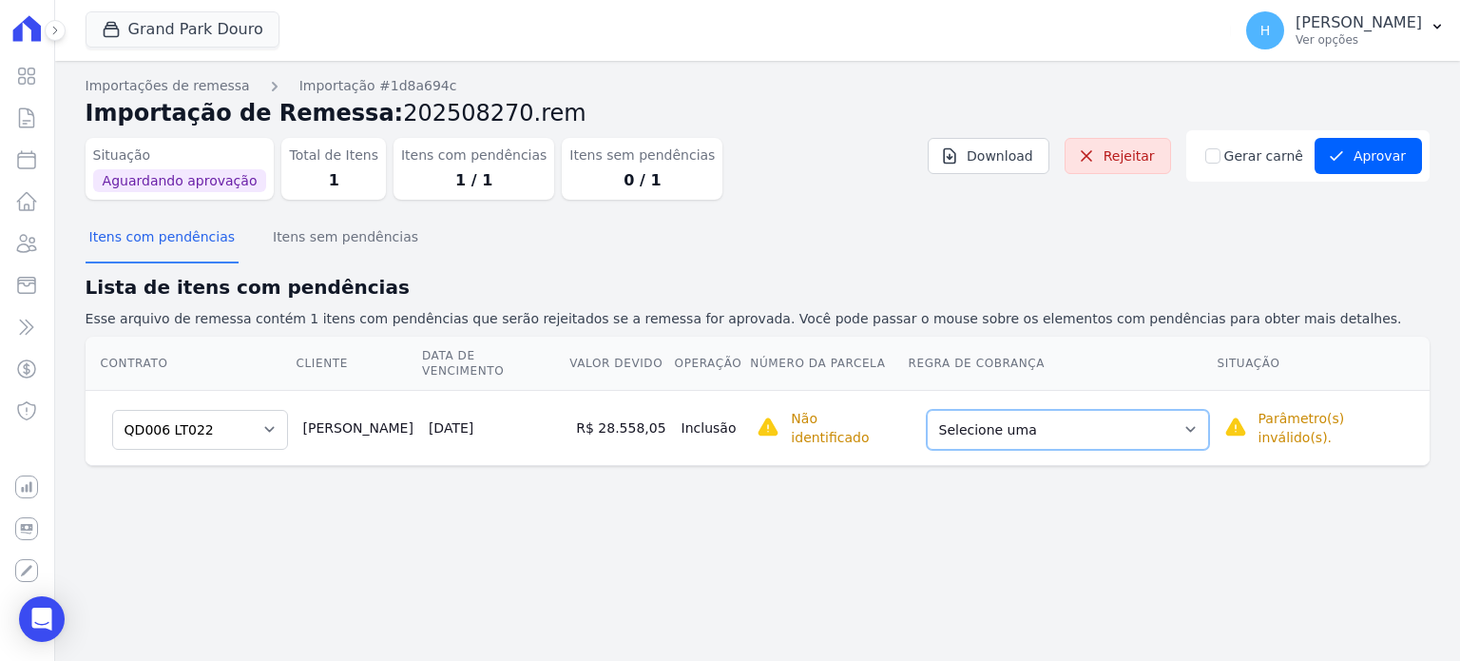
click at [1157, 417] on select "Selecione uma Nova Parcela Avulsa Parcela Avulsa Existente Sinal (1 X R$ 11.200…" at bounding box center [1068, 430] width 282 height 40
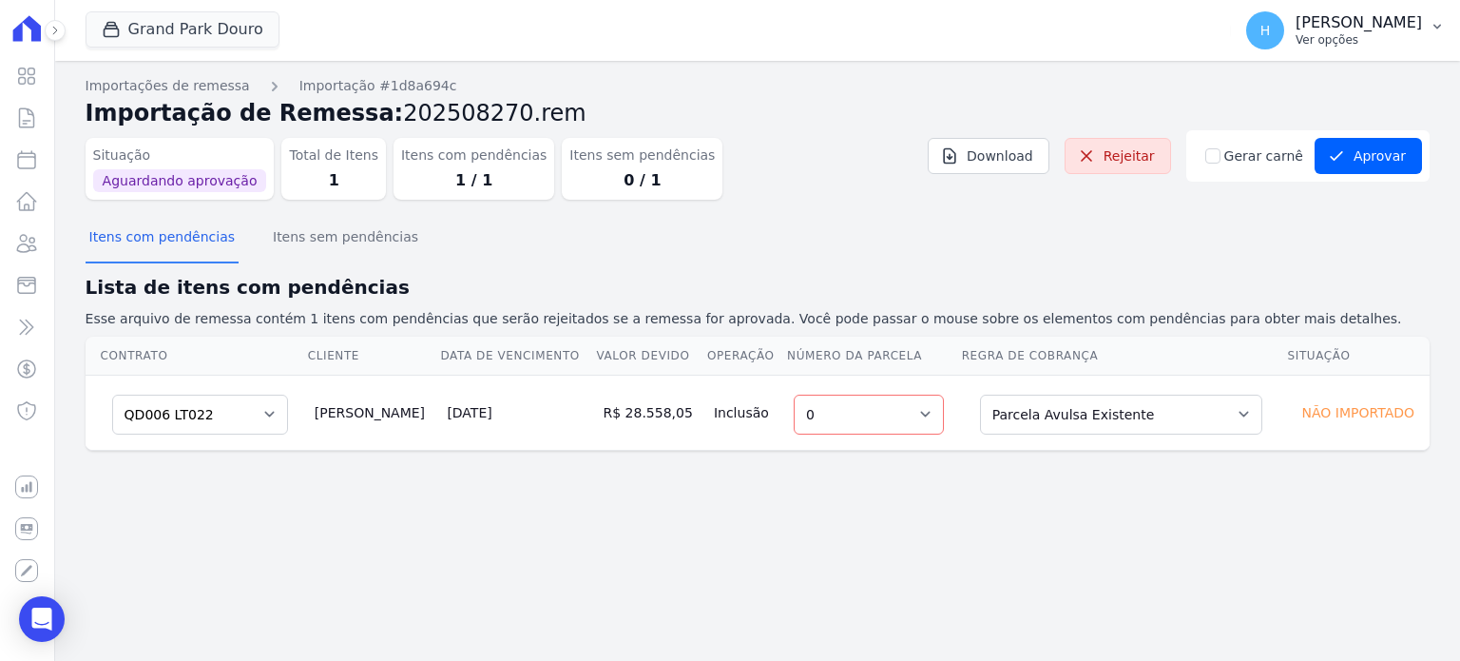
click at [1427, 24] on button "H Hellen Vilaça Ver opções" at bounding box center [1345, 30] width 229 height 53
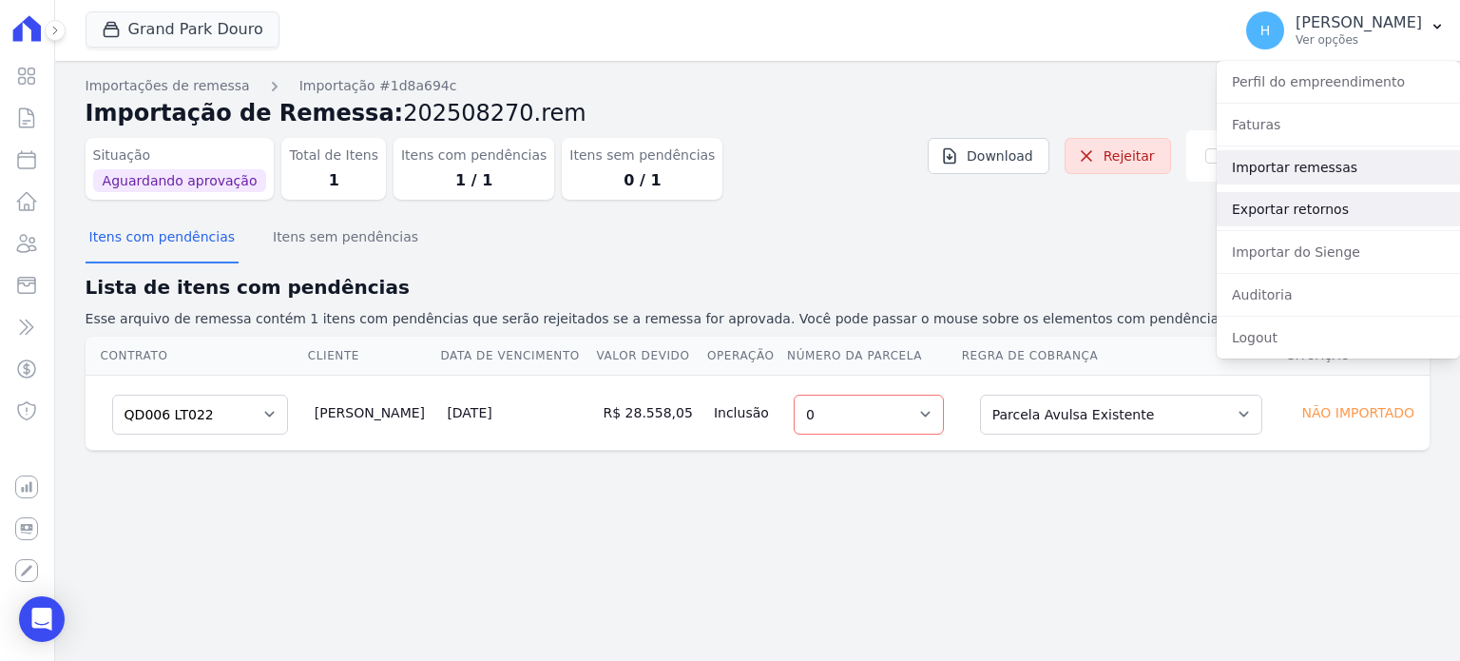
drag, startPoint x: 1341, startPoint y: 166, endPoint x: 1259, endPoint y: 214, distance: 94.6
click at [1340, 166] on link "Importar remessas" at bounding box center [1338, 167] width 243 height 34
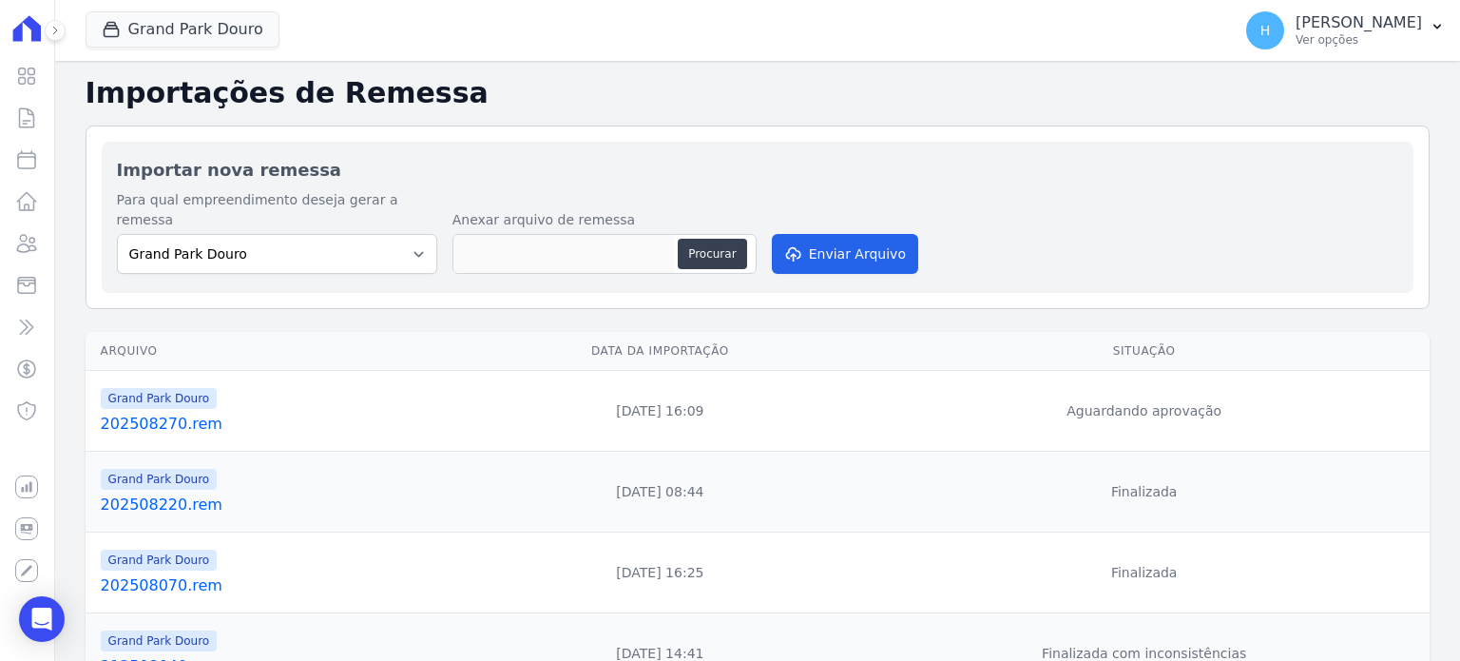
click at [154, 415] on td "Grand Park Douro 202508270.rem" at bounding box center [274, 411] width 376 height 81
click at [146, 412] on link "202508270.rem" at bounding box center [278, 423] width 354 height 23
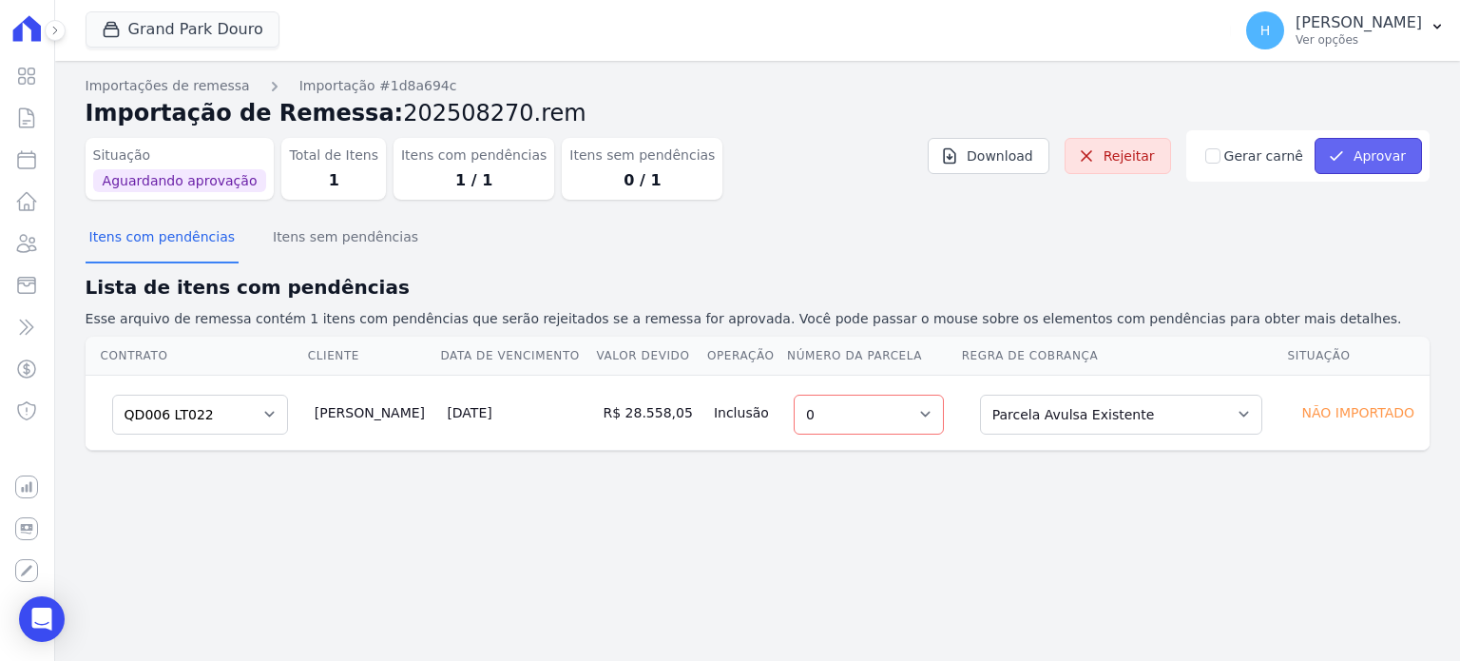
drag, startPoint x: 1358, startPoint y: 146, endPoint x: 1435, endPoint y: 129, distance: 78.9
click at [1358, 147] on button "Aprovar" at bounding box center [1367, 156] width 107 height 36
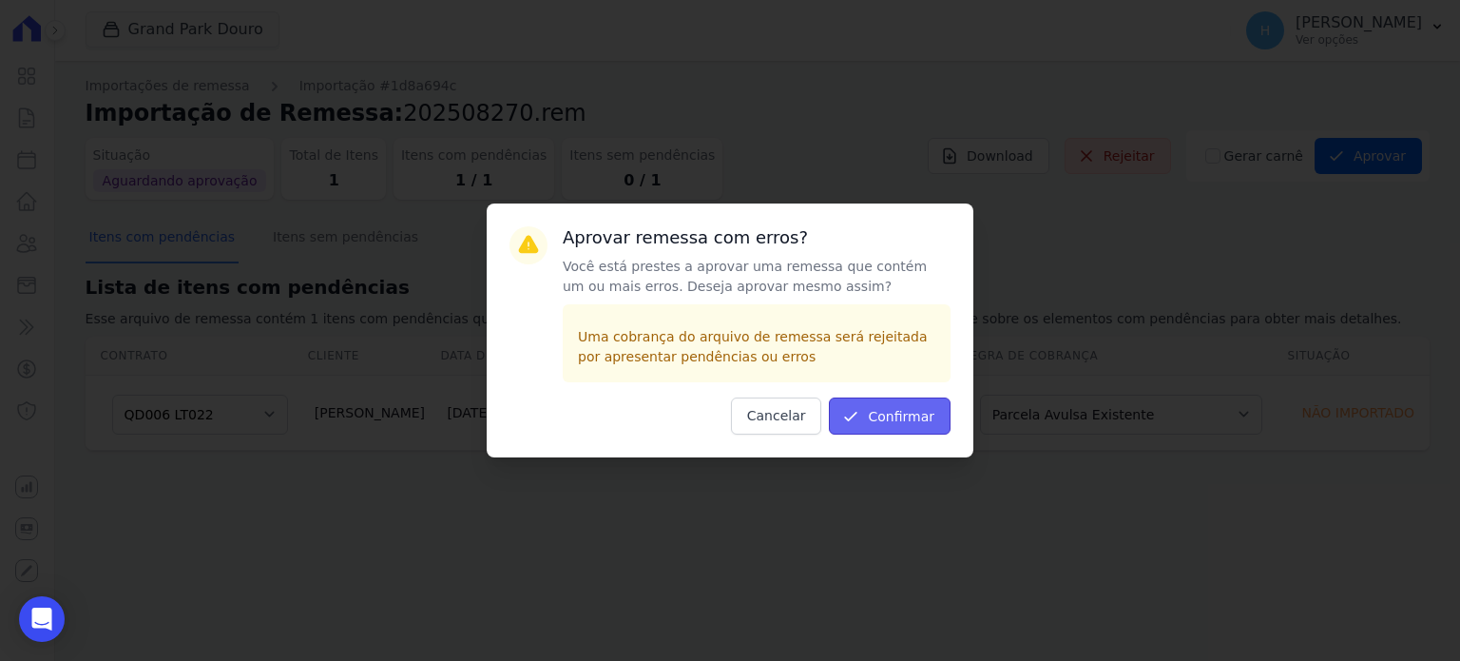
click at [911, 415] on button "Confirmar" at bounding box center [890, 415] width 122 height 37
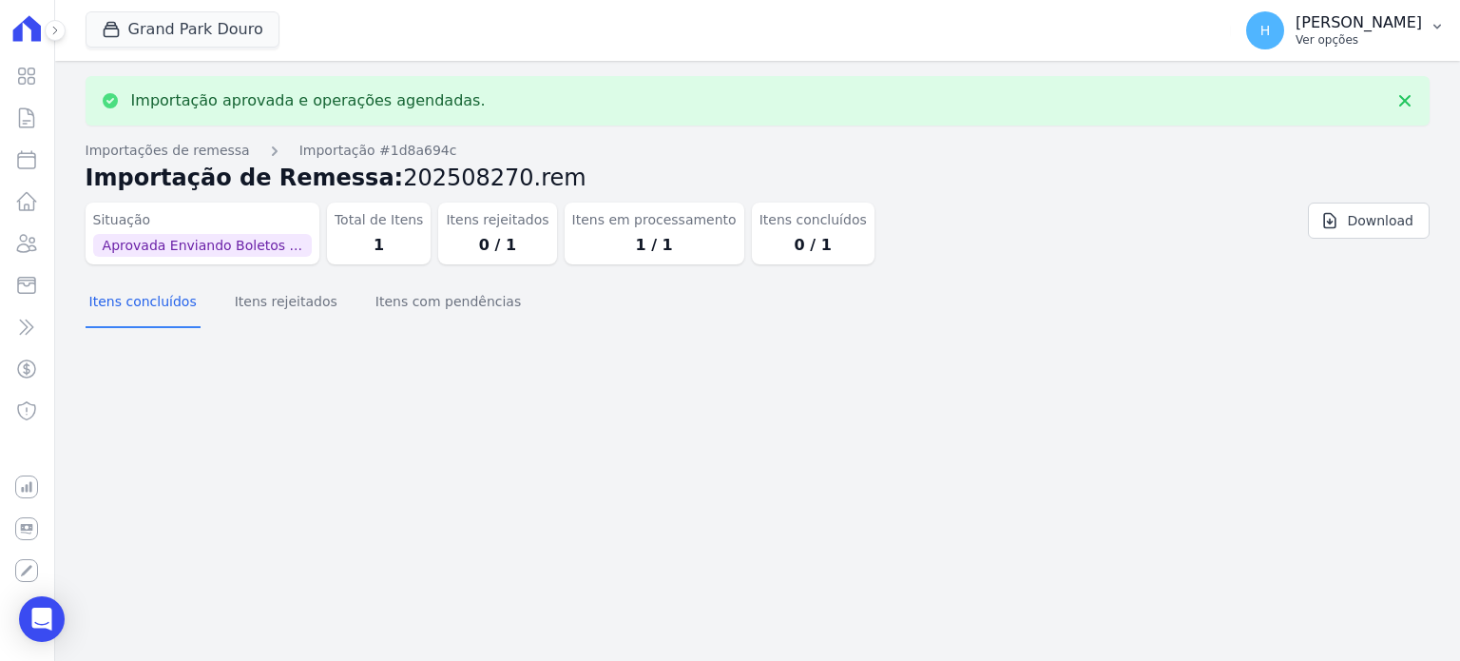
click at [1434, 22] on icon "button" at bounding box center [1436, 26] width 15 height 15
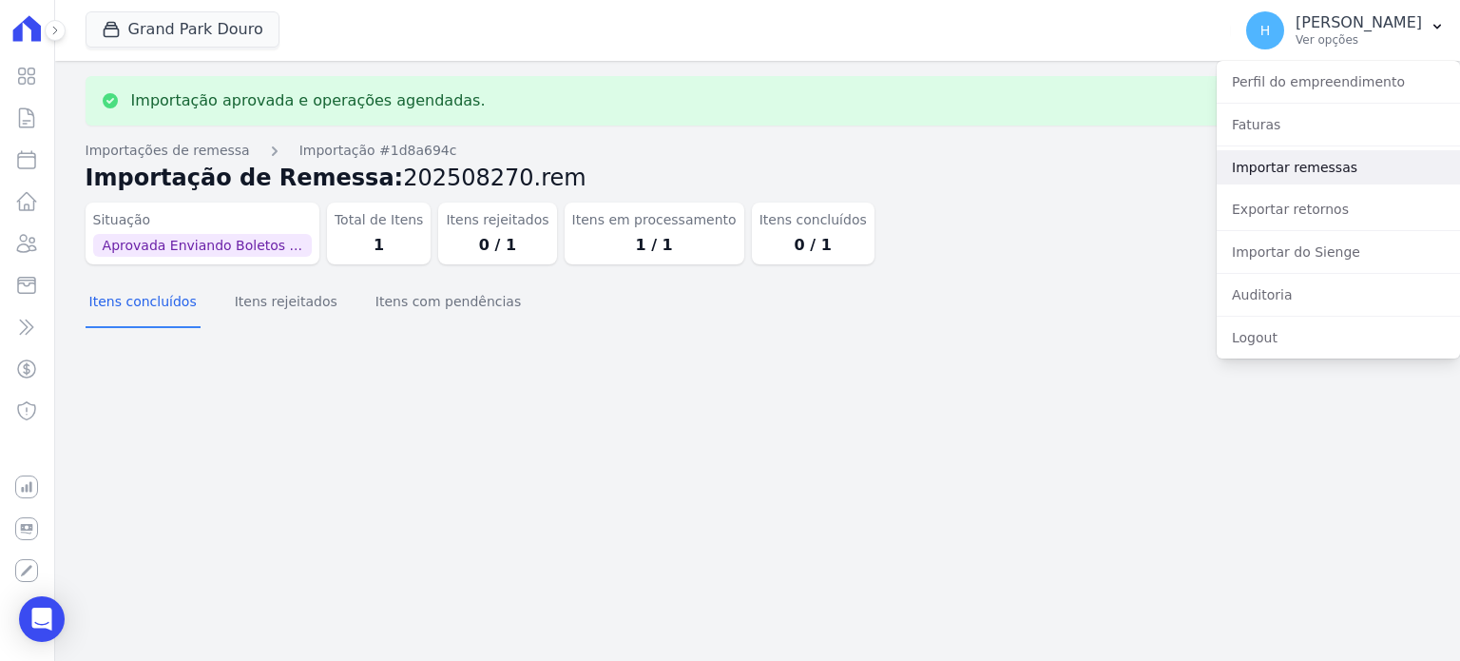
click at [1285, 178] on link "Importar remessas" at bounding box center [1338, 167] width 243 height 34
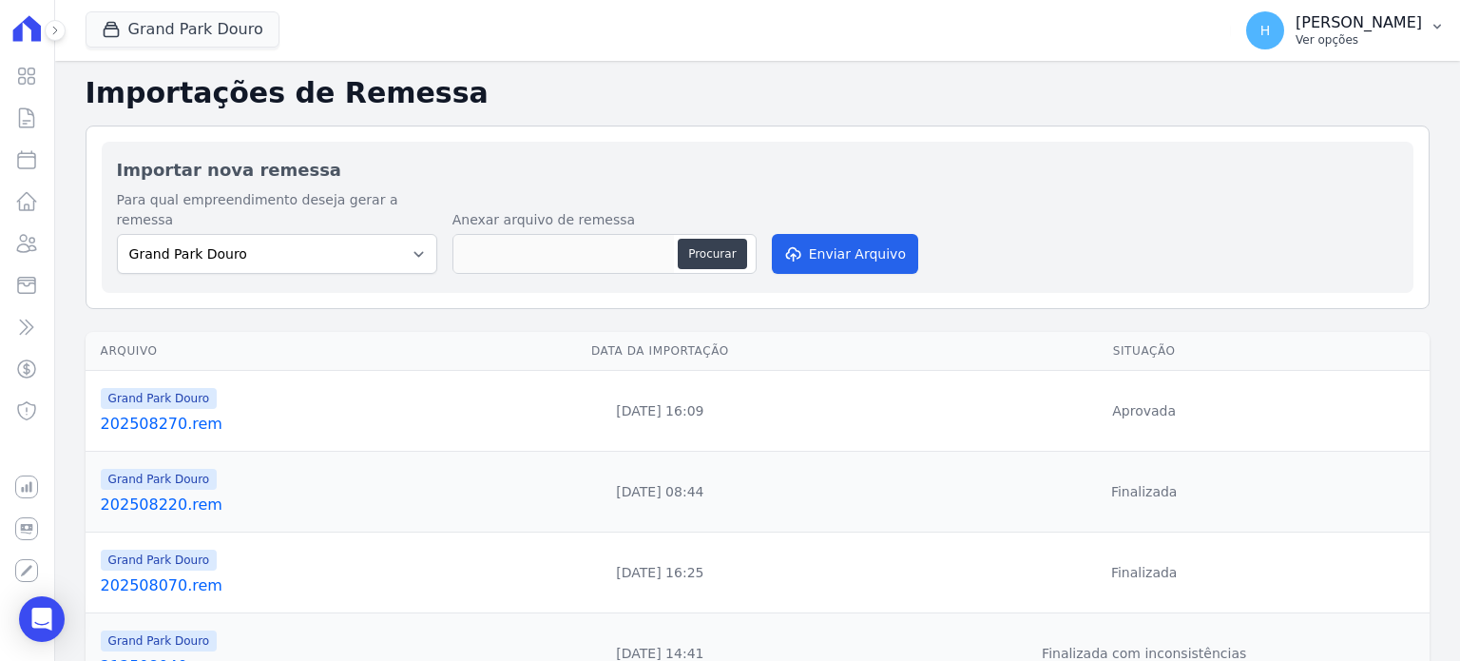
click at [1391, 21] on p "[PERSON_NAME]" at bounding box center [1358, 22] width 126 height 19
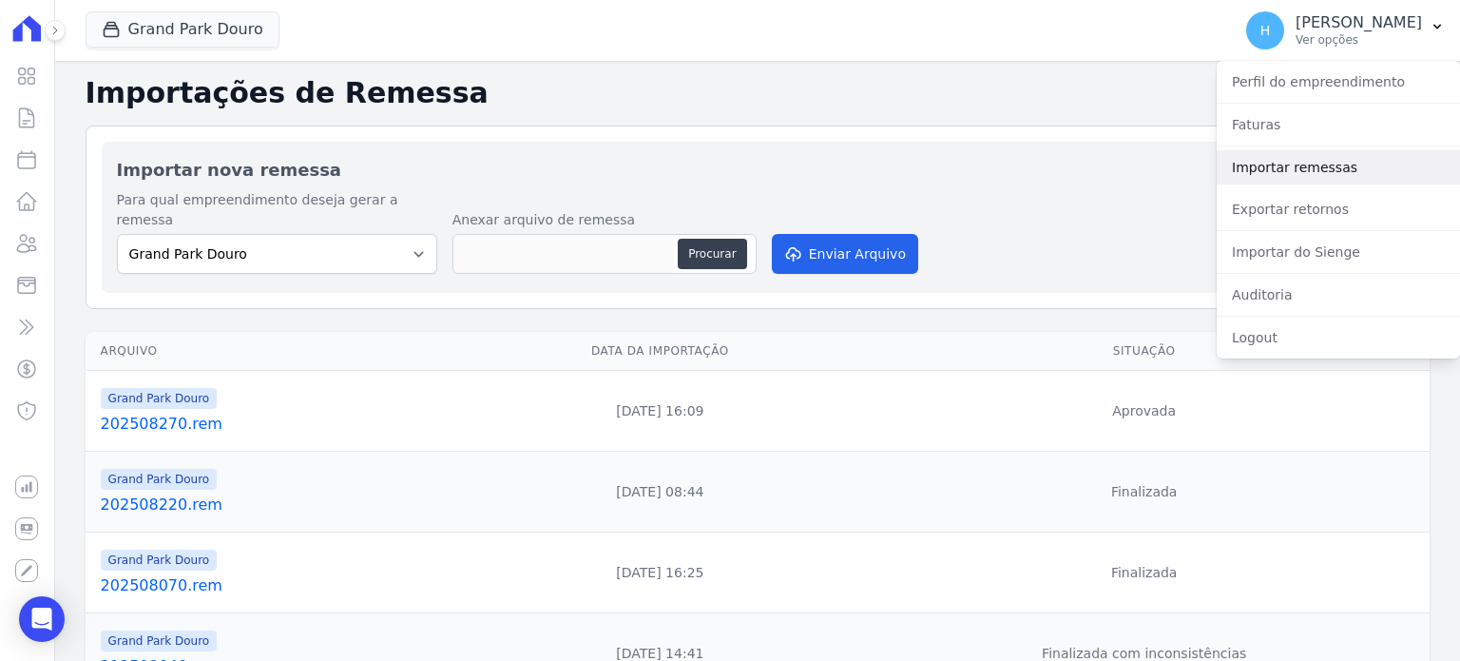
click at [1353, 158] on link "Importar remessas" at bounding box center [1338, 167] width 243 height 34
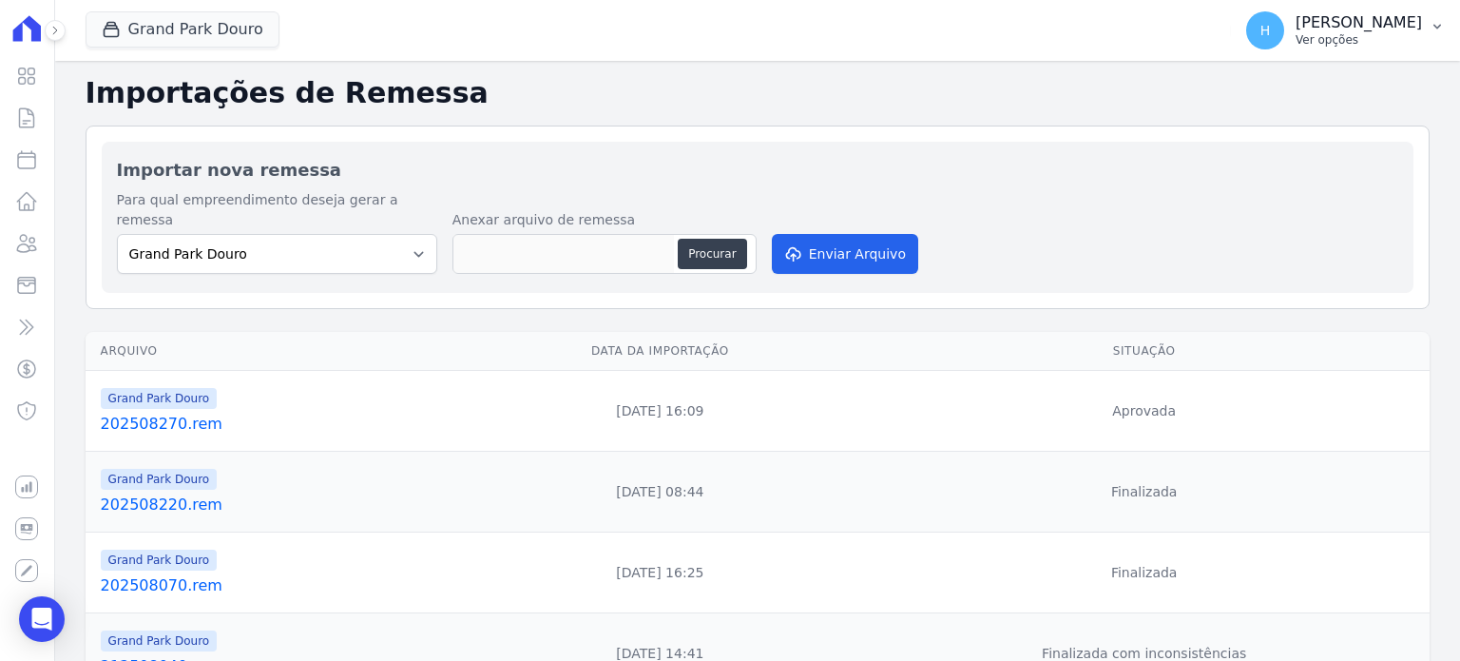
click at [1391, 37] on p "Ver opções" at bounding box center [1358, 39] width 126 height 15
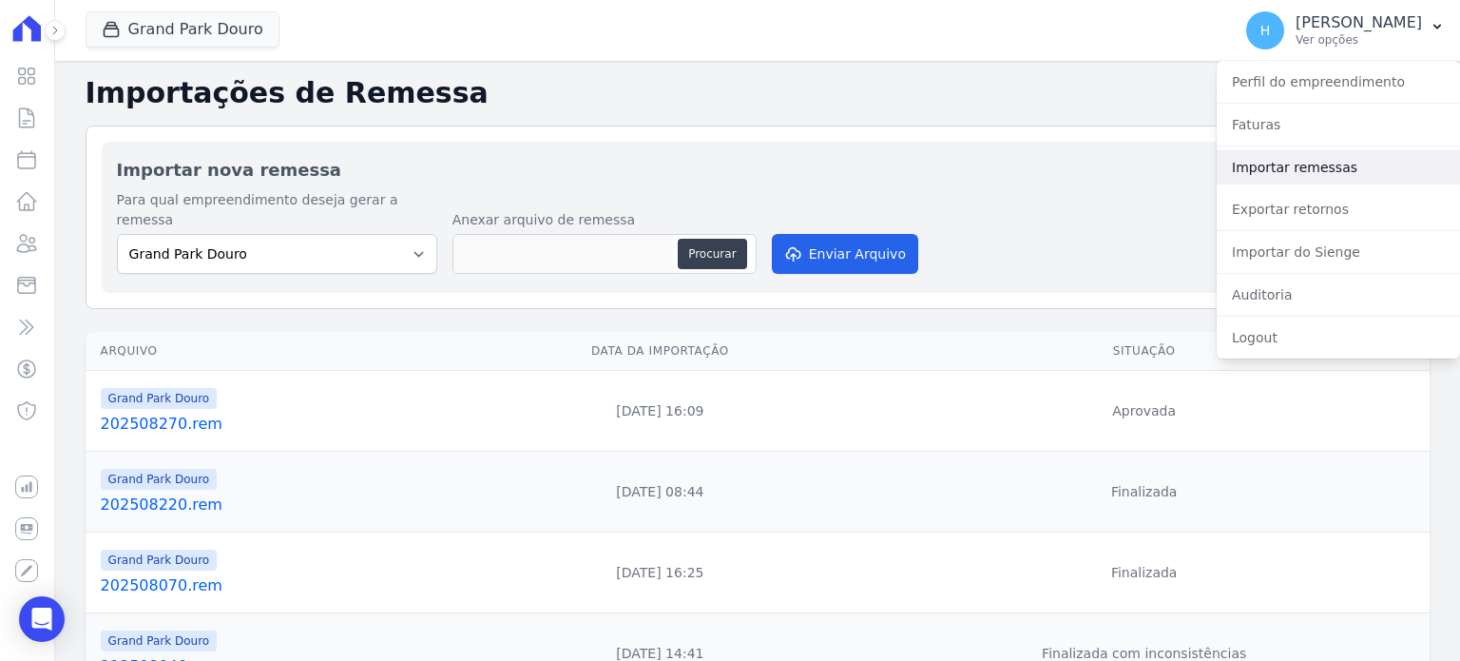
click at [1366, 173] on link "Importar remessas" at bounding box center [1338, 167] width 243 height 34
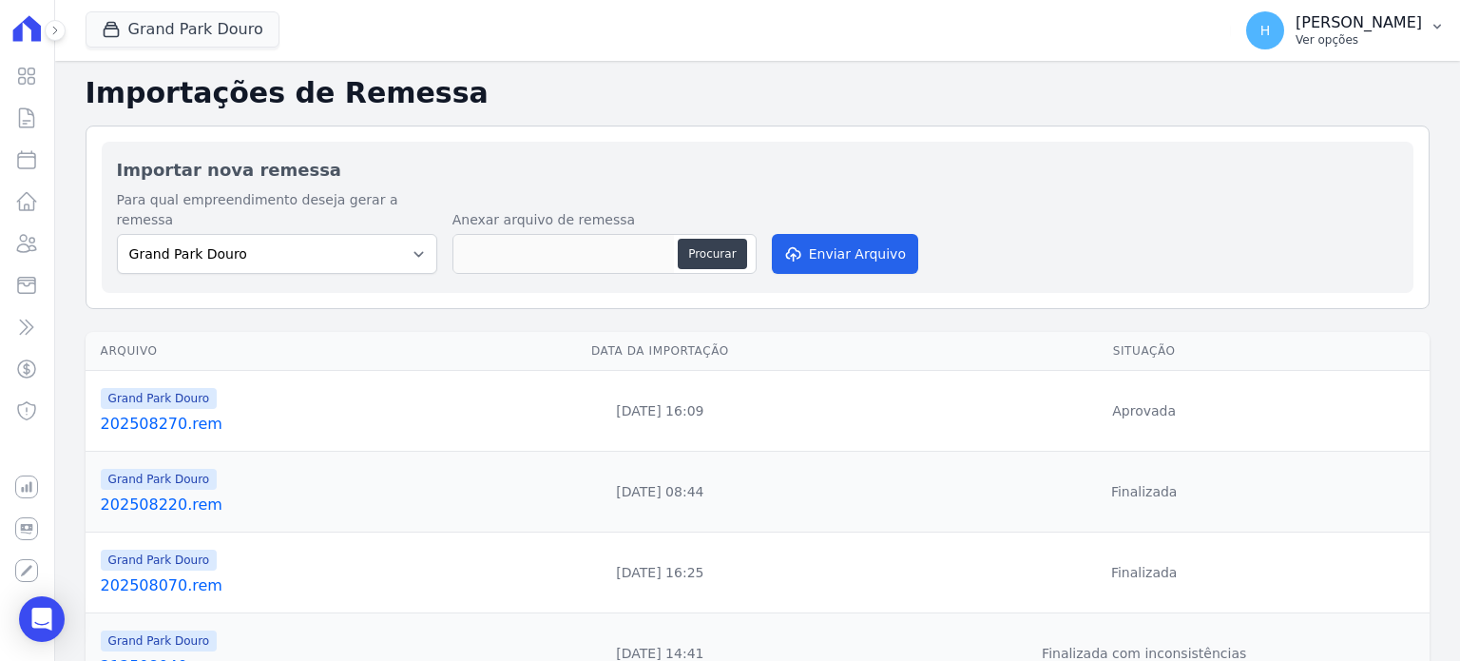
click at [1426, 34] on button "H Hellen Vilaça Ver opções" at bounding box center [1345, 30] width 229 height 53
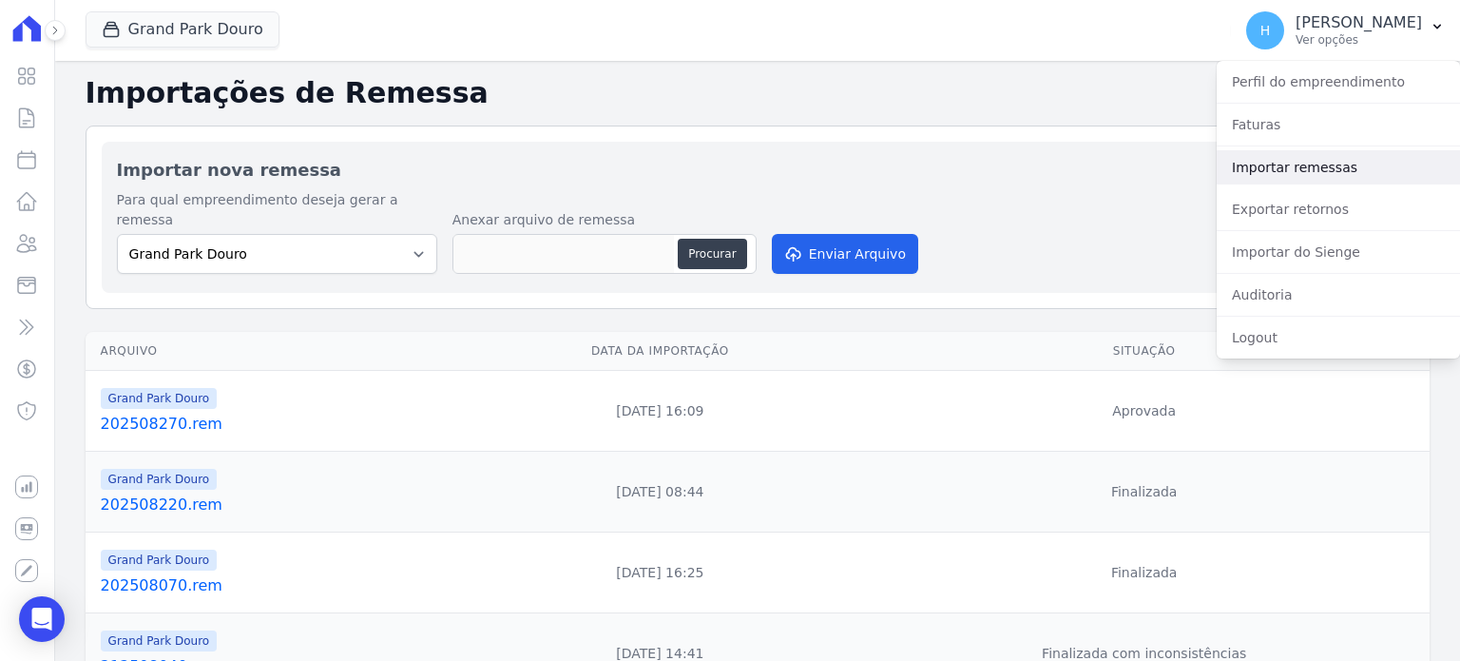
click at [1363, 174] on link "Importar remessas" at bounding box center [1338, 167] width 243 height 34
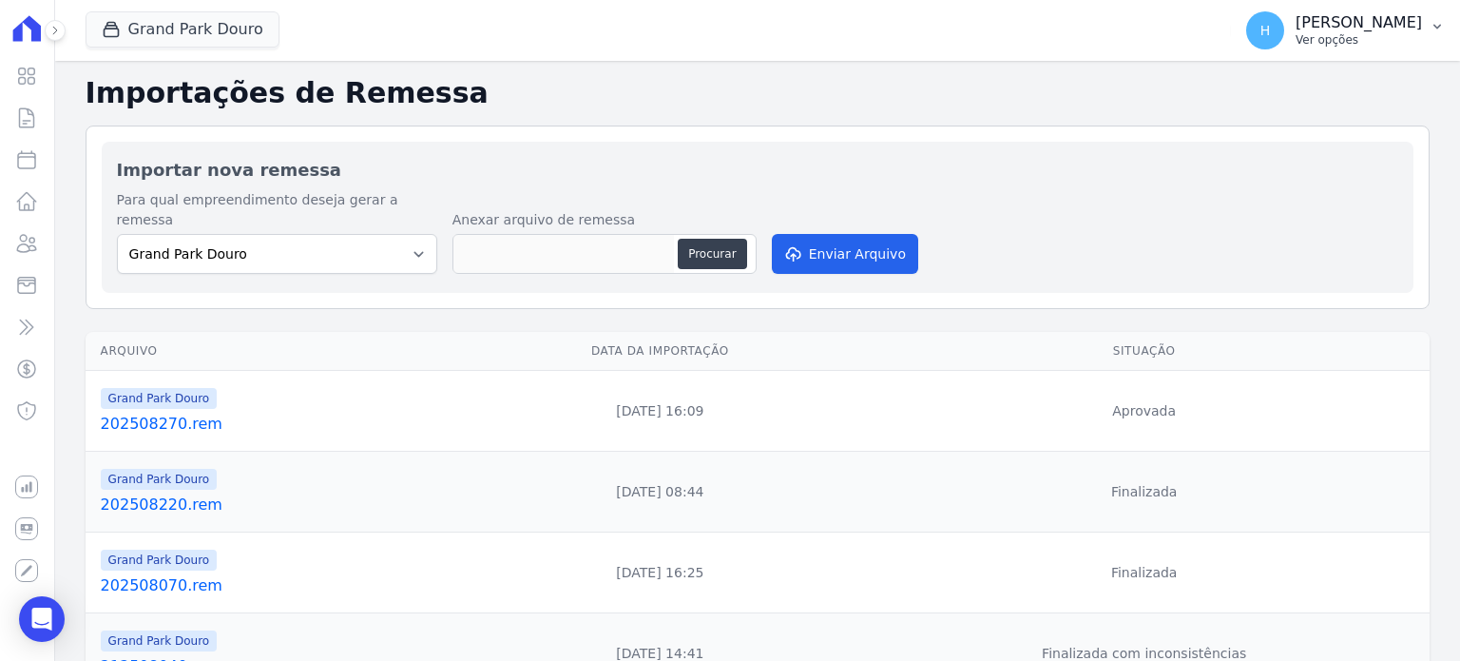
click at [1429, 39] on button "H Hellen Vilaça Ver opções" at bounding box center [1345, 30] width 229 height 53
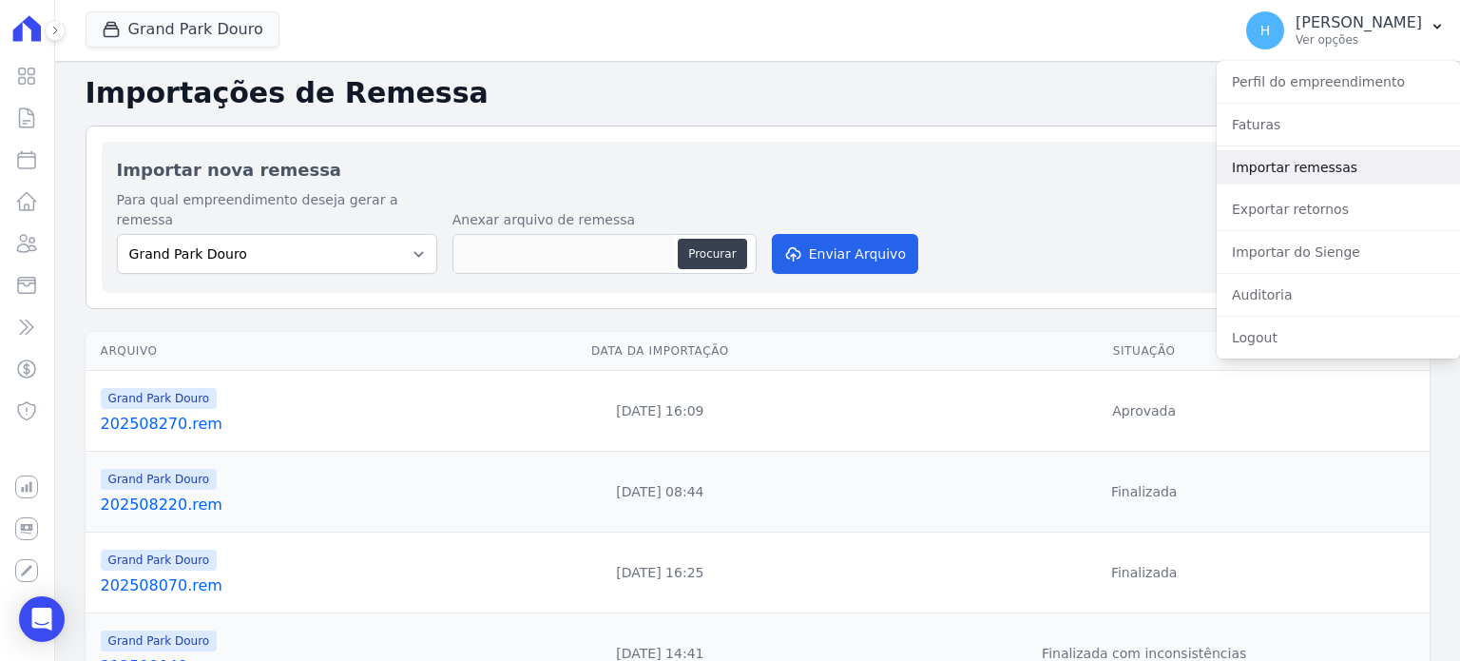
click at [1372, 163] on link "Importar remessas" at bounding box center [1338, 167] width 243 height 34
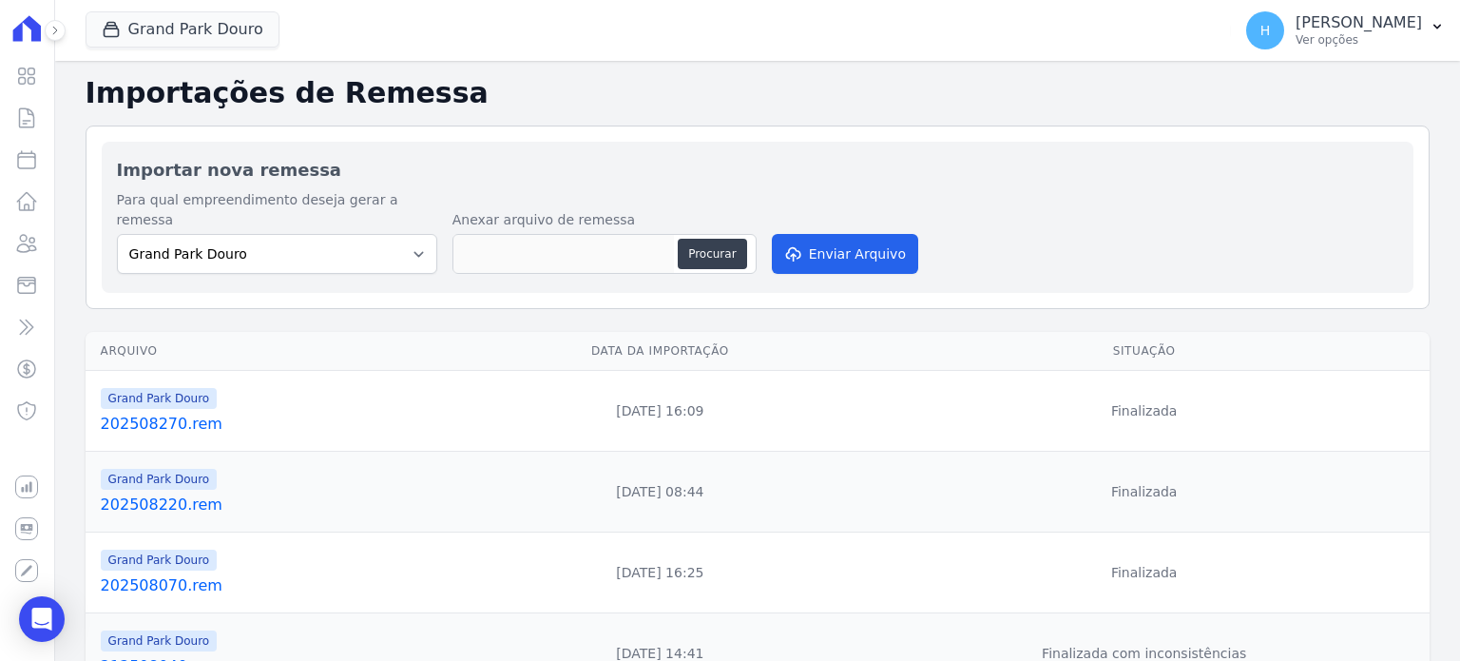
click at [193, 412] on link "202508270.rem" at bounding box center [278, 423] width 354 height 23
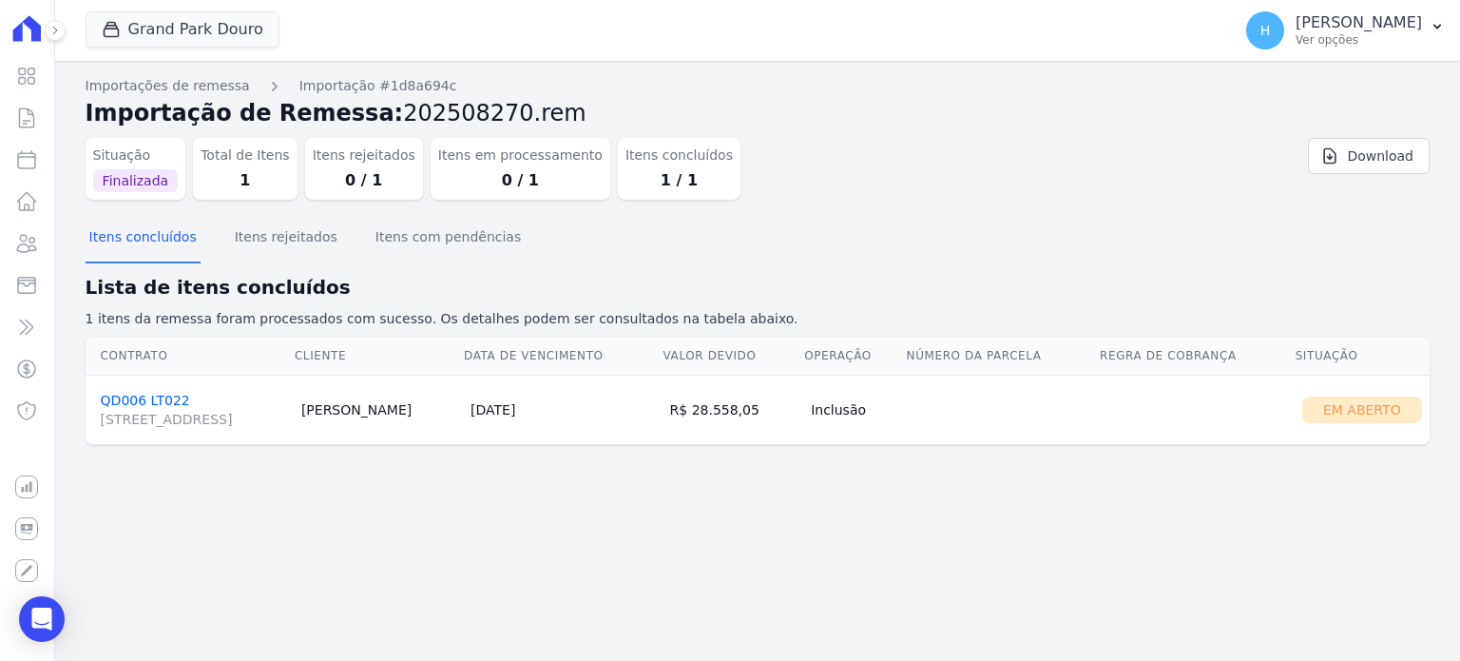
click at [135, 400] on link "QD006 LT022 [STREET_ADDRESS]" at bounding box center [193, 411] width 185 height 36
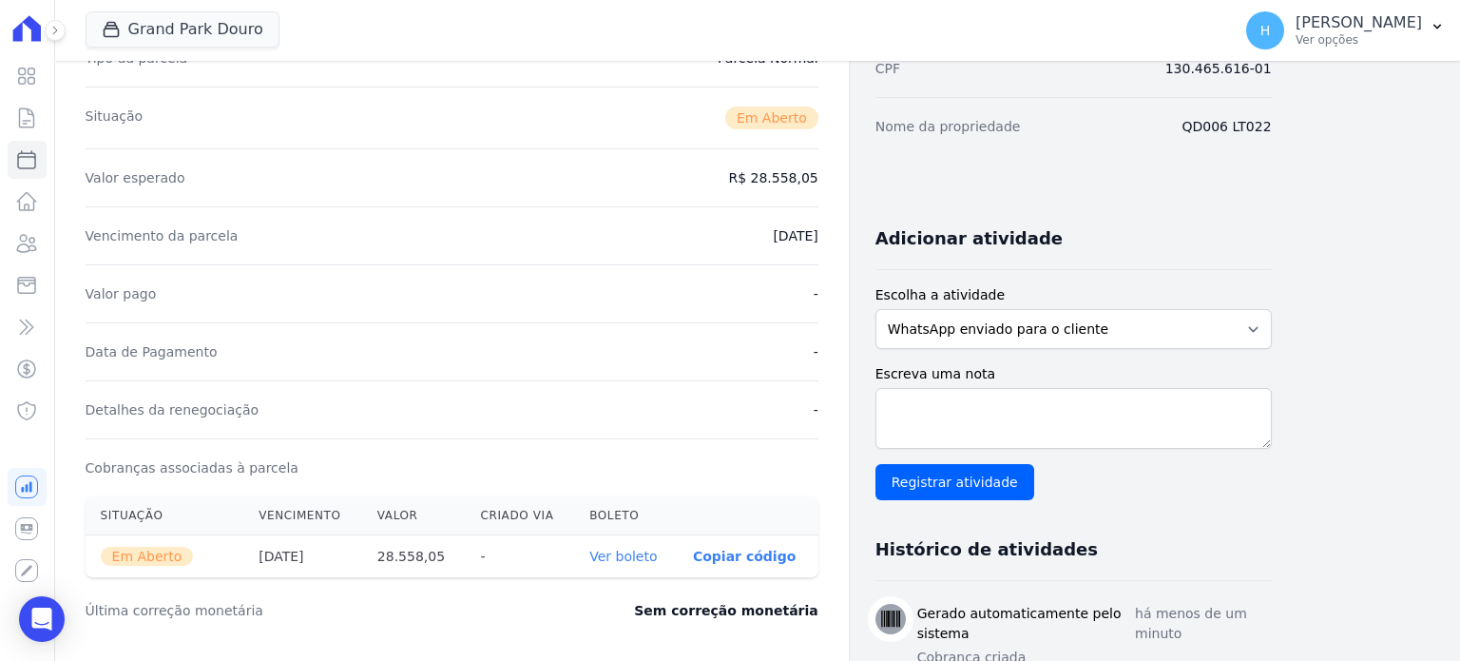
scroll to position [285, 0]
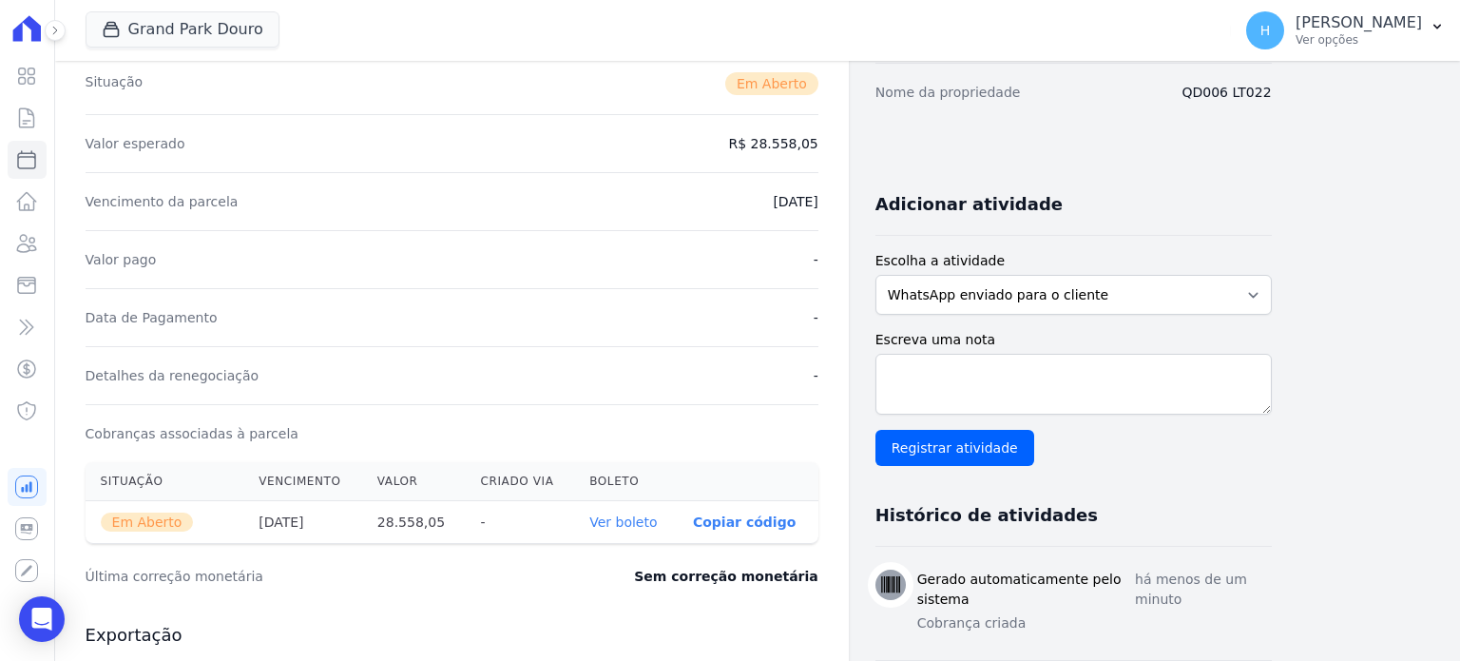
click at [633, 516] on link "Ver boleto" at bounding box center [622, 521] width 67 height 15
